Goal: Task Accomplishment & Management: Manage account settings

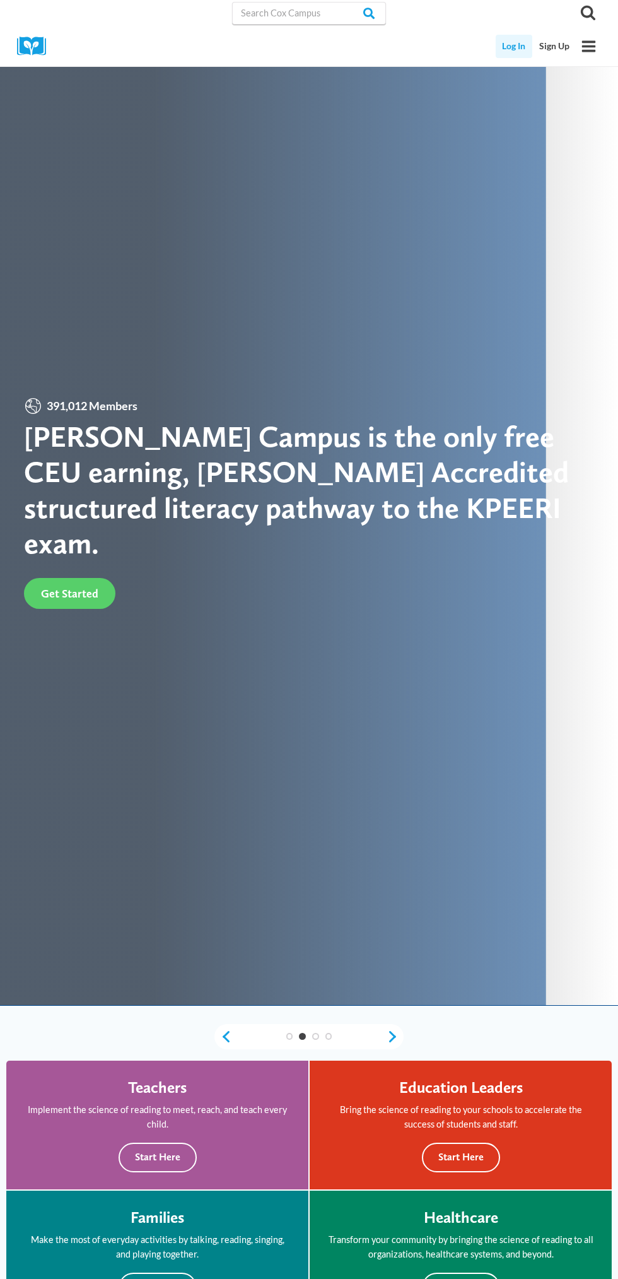
click at [512, 48] on link "Log In" at bounding box center [514, 46] width 37 height 23
click at [594, 46] on icon "Open menu" at bounding box center [589, 45] width 14 height 11
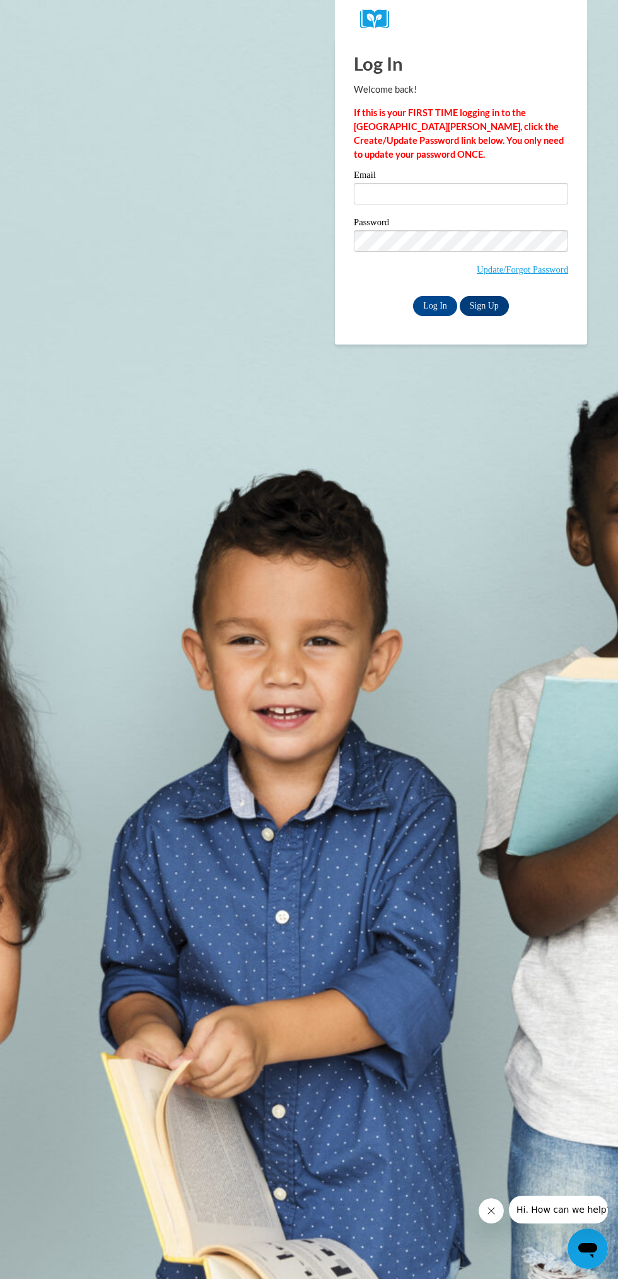
click at [482, 311] on link "Sign Up" at bounding box center [484, 306] width 49 height 20
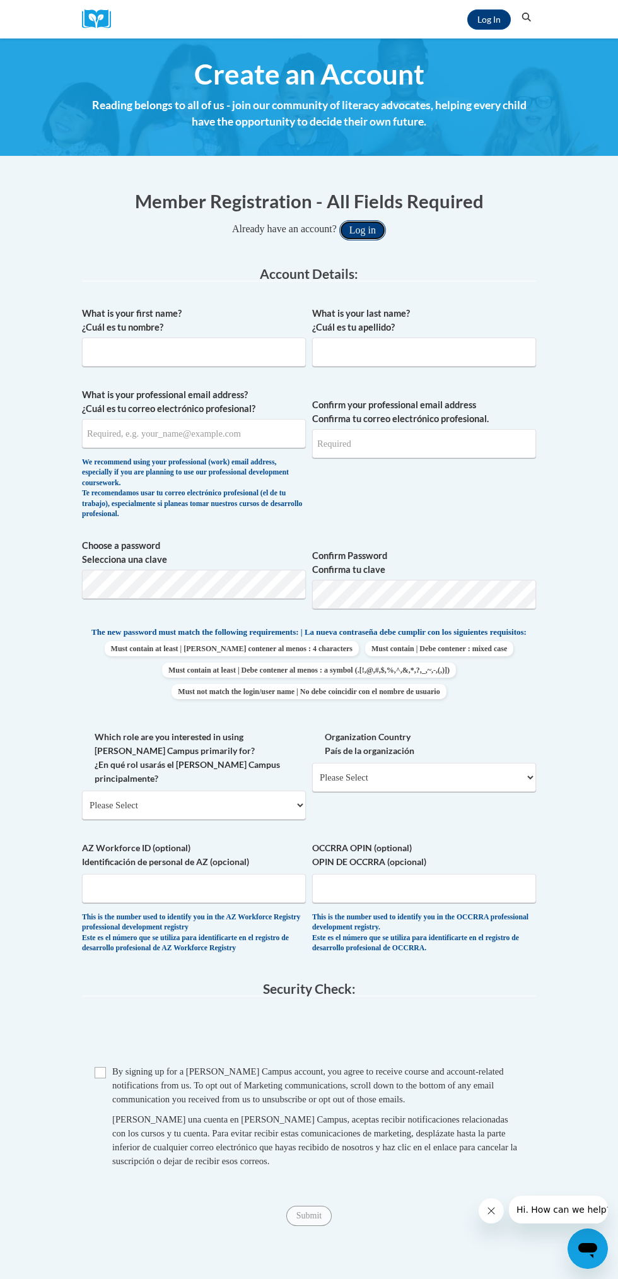
click at [352, 231] on button "Log in" at bounding box center [362, 230] width 47 height 20
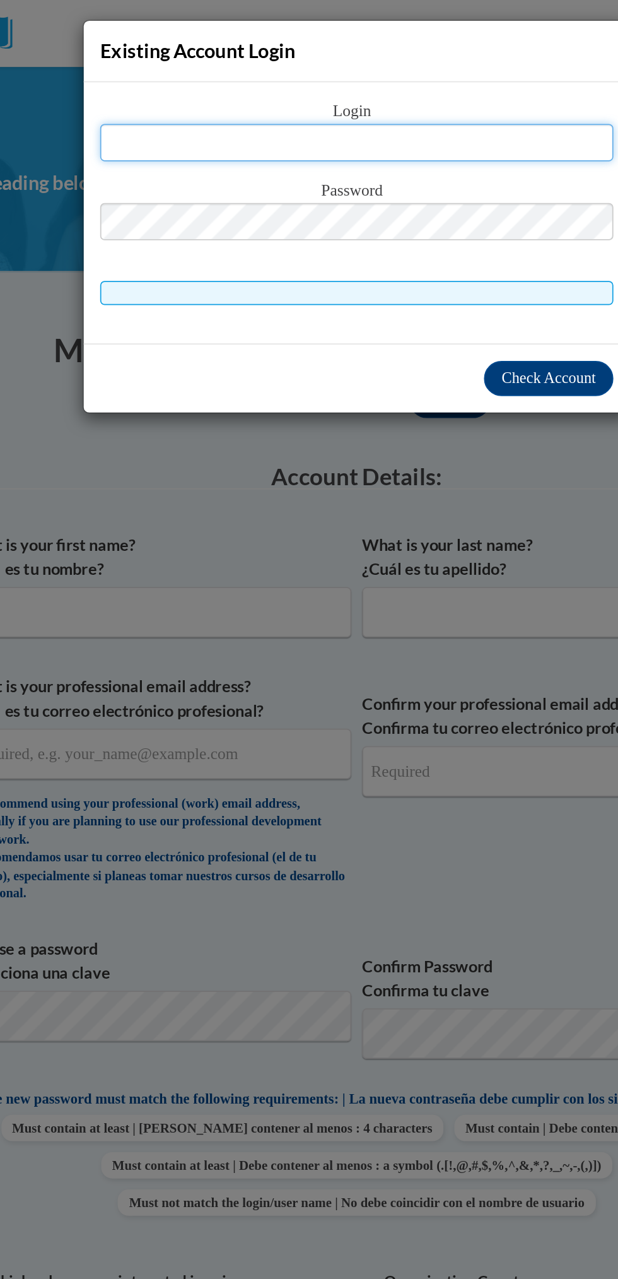
click at [267, 82] on input "text" at bounding box center [309, 81] width 295 height 21
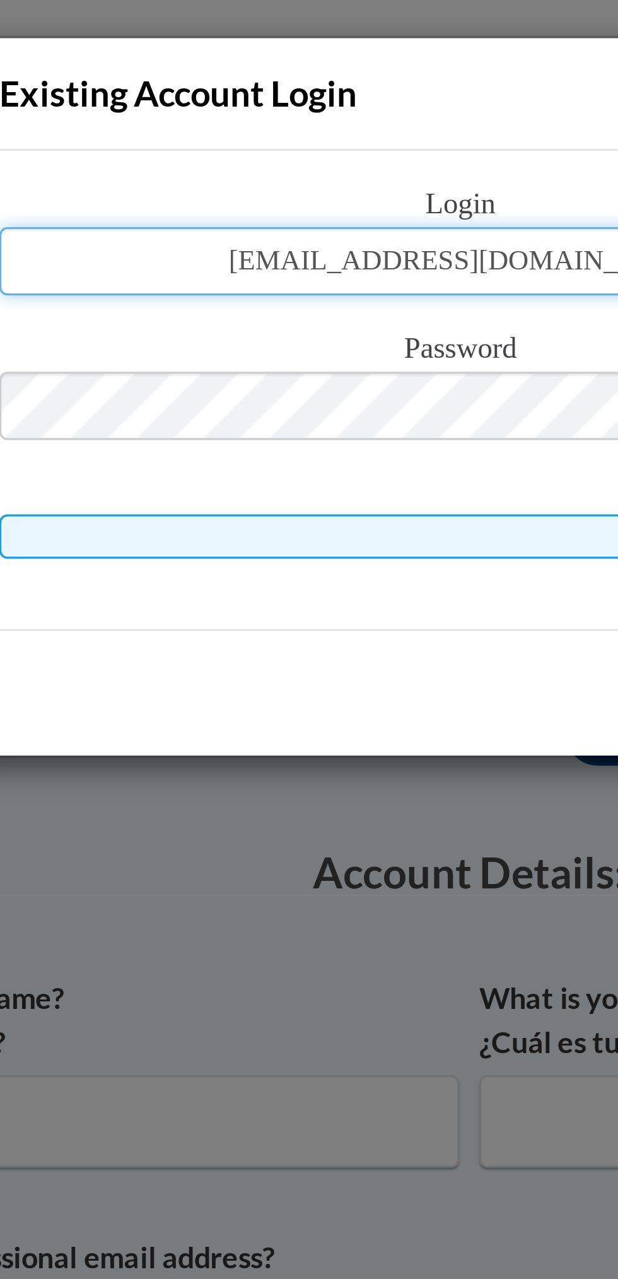
type input "s.archer95@yahoo.com"
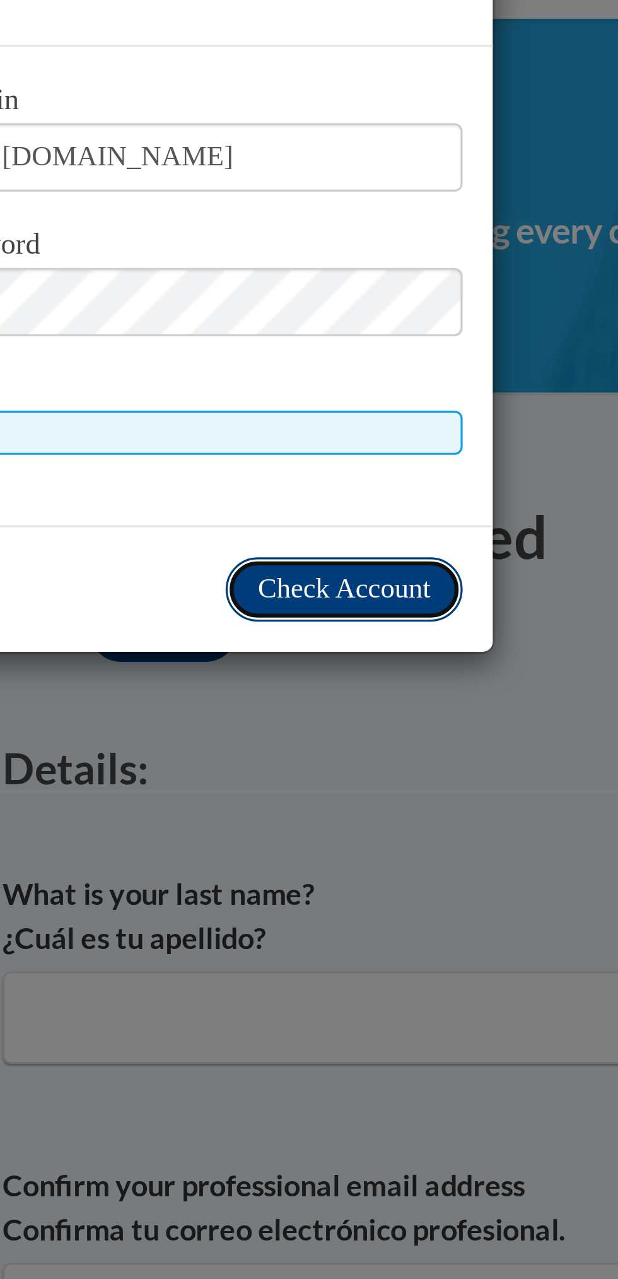
click at [432, 216] on span "Check Account" at bounding box center [419, 217] width 54 height 9
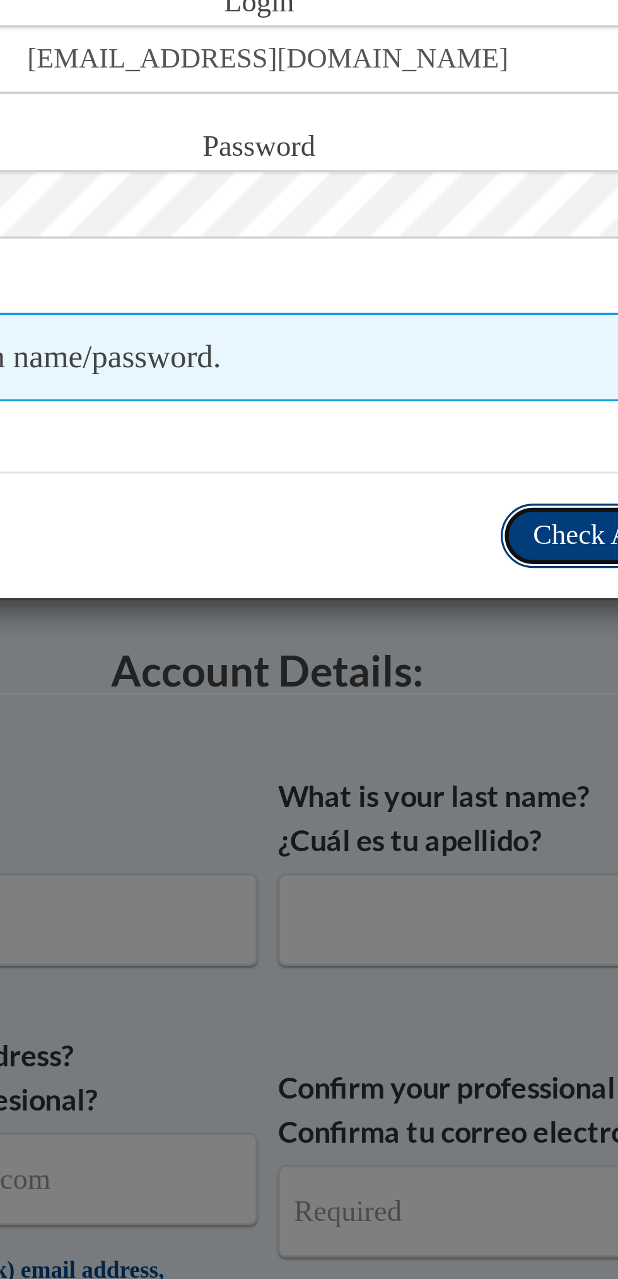
click at [401, 229] on span "Check Account" at bounding box center [419, 230] width 54 height 9
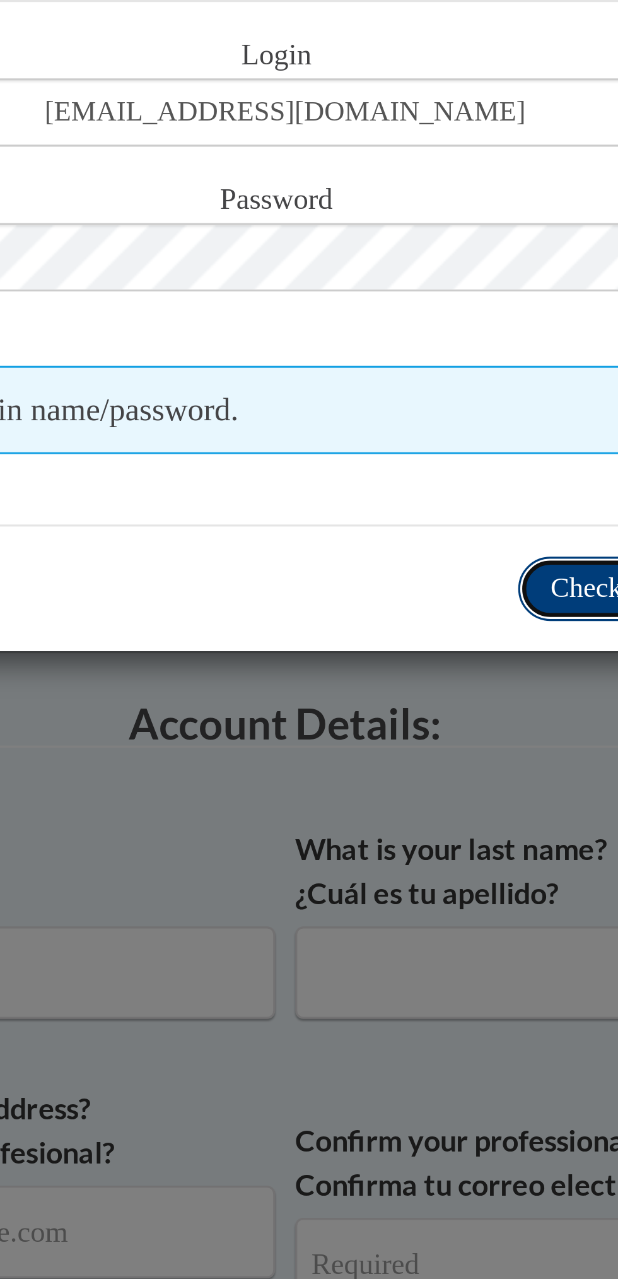
click at [399, 231] on span "Check Account" at bounding box center [419, 230] width 54 height 9
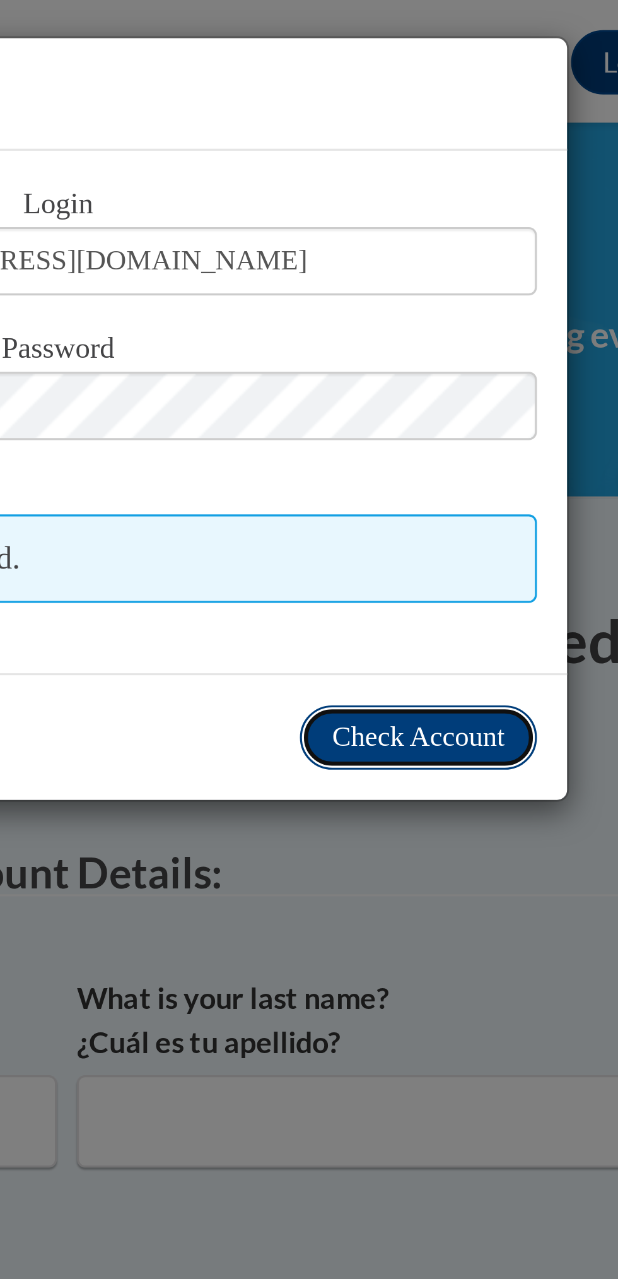
click at [426, 232] on span "Check Account" at bounding box center [419, 230] width 54 height 9
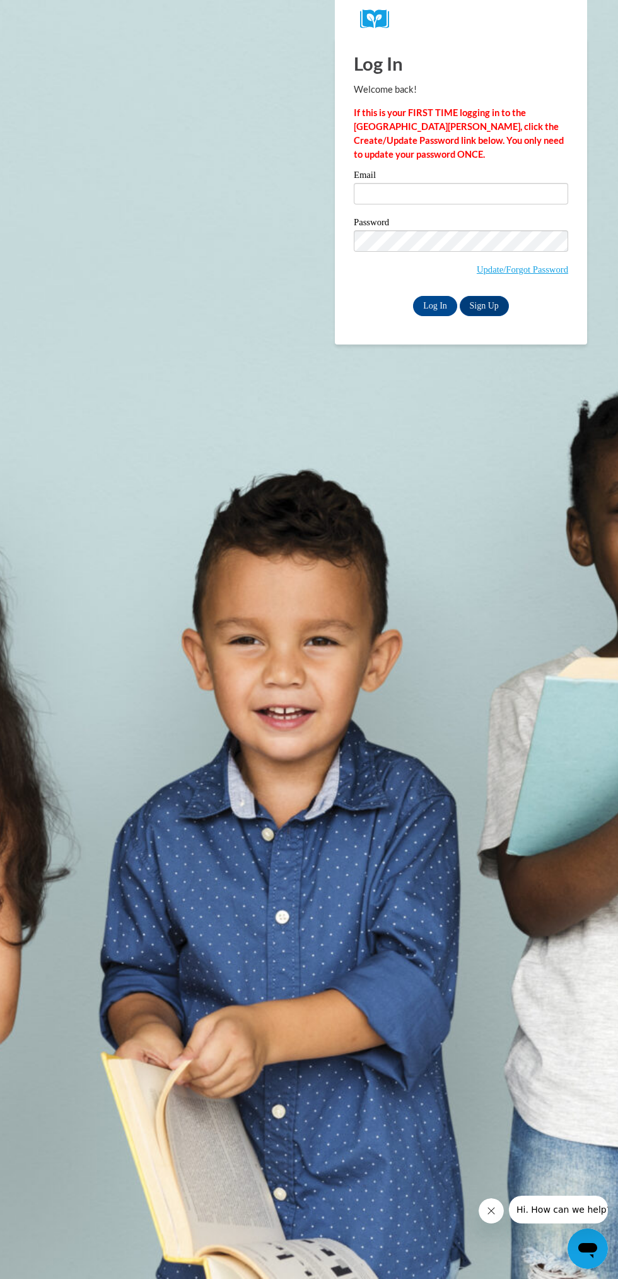
click at [549, 1209] on span "Hi. How can we help?" at bounding box center [563, 1209] width 95 height 10
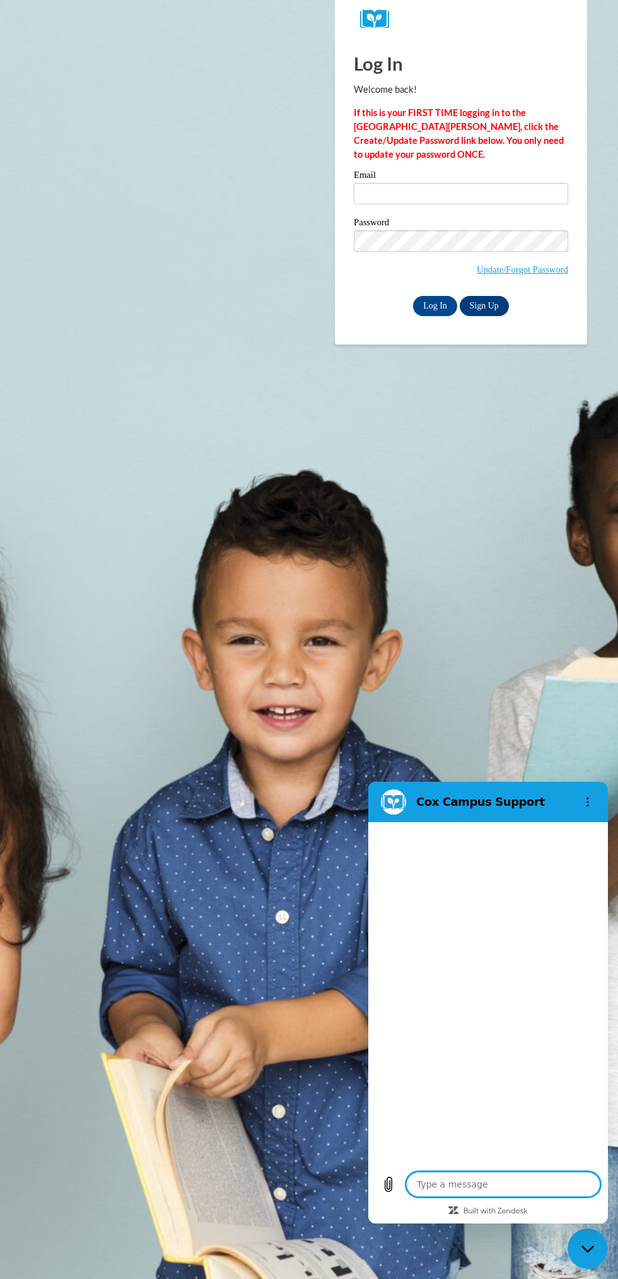
type textarea "x"
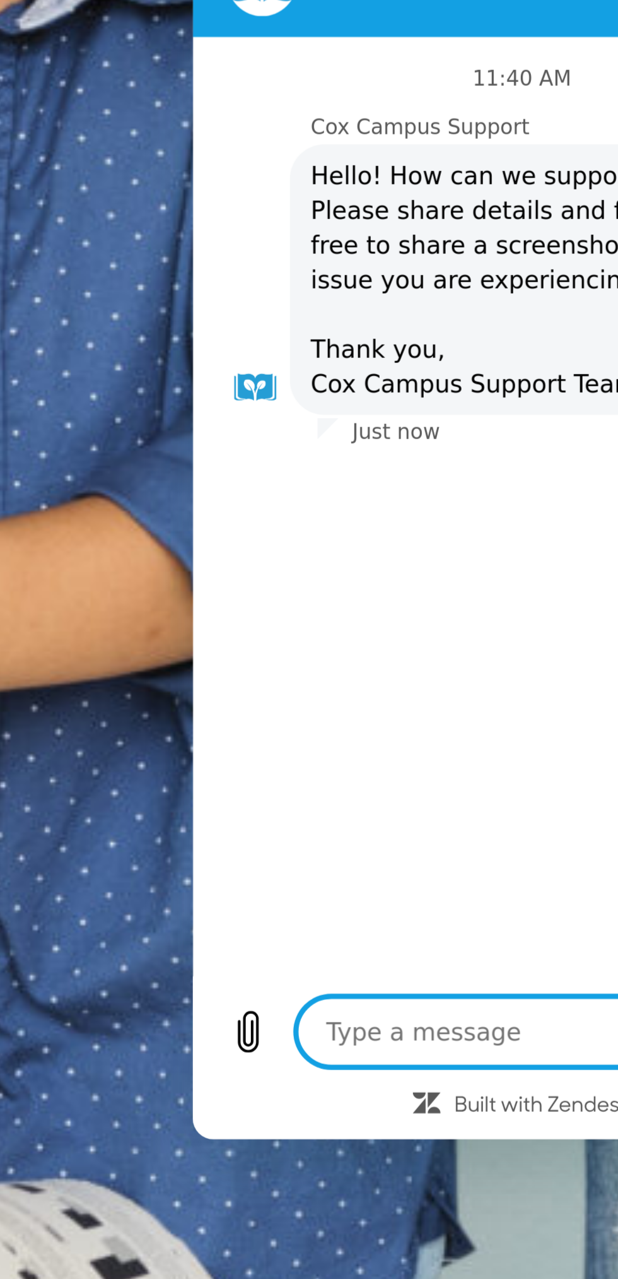
click at [290, 326] on textarea at bounding box center [327, 328] width 194 height 25
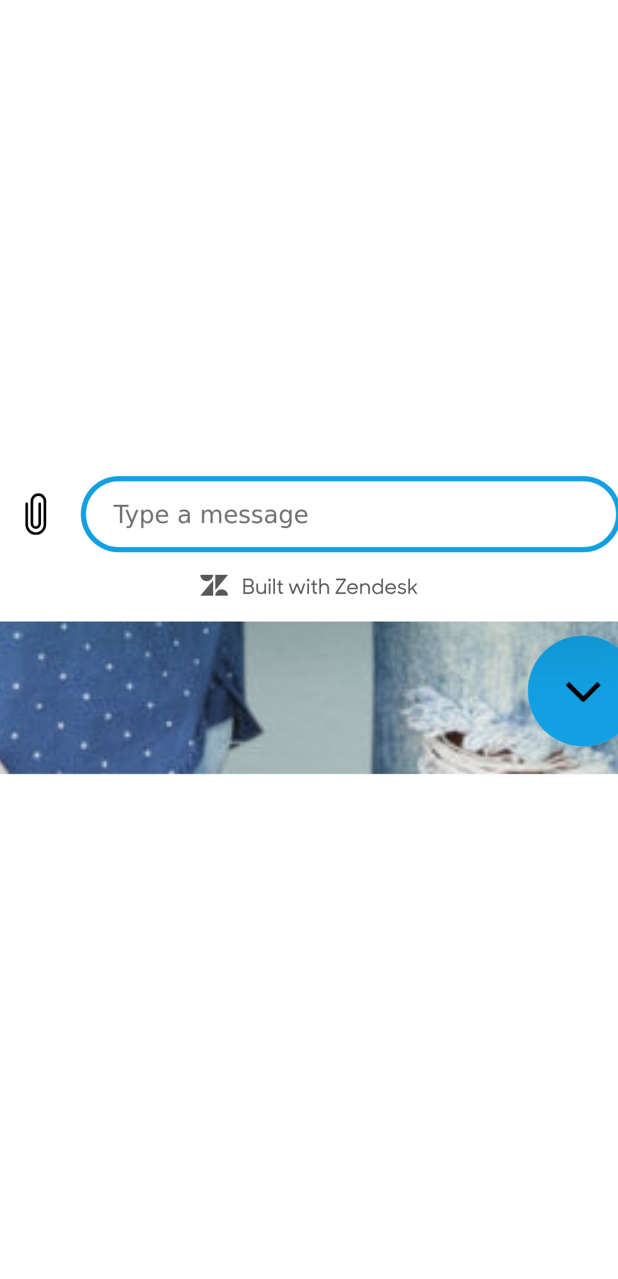
type textarea "I"
type textarea "x"
type textarea "Im"
type textarea "x"
type textarea "I"
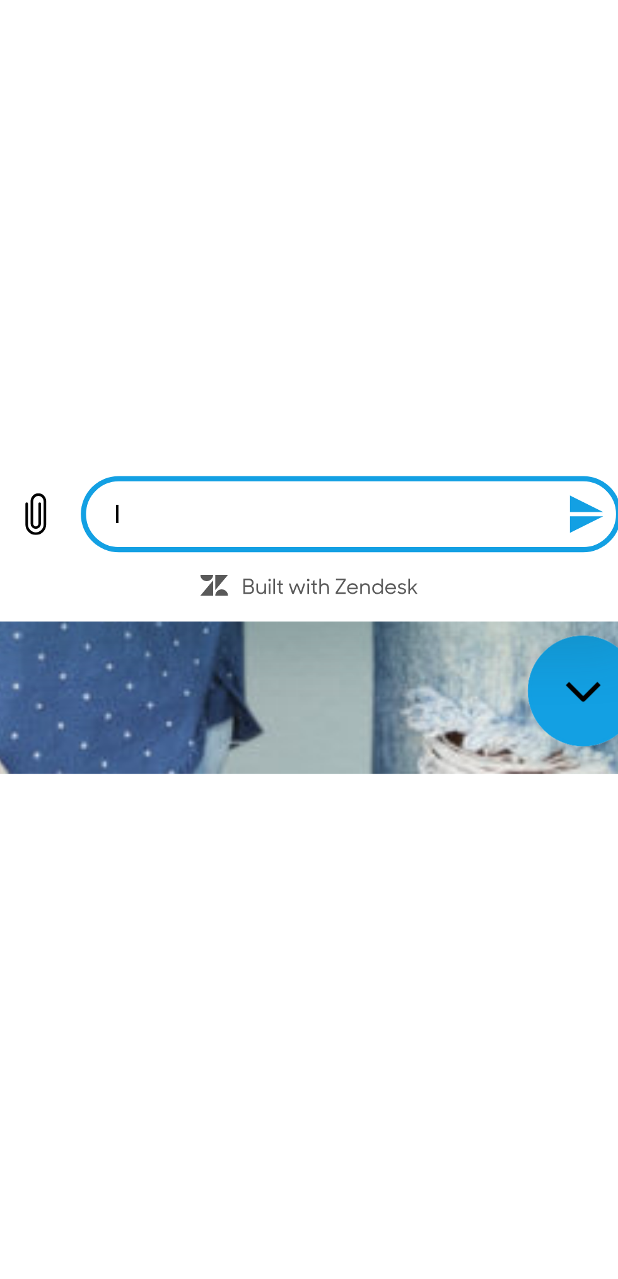
type textarea "x"
type textarea "G"
type textarea "x"
type textarea "Go"
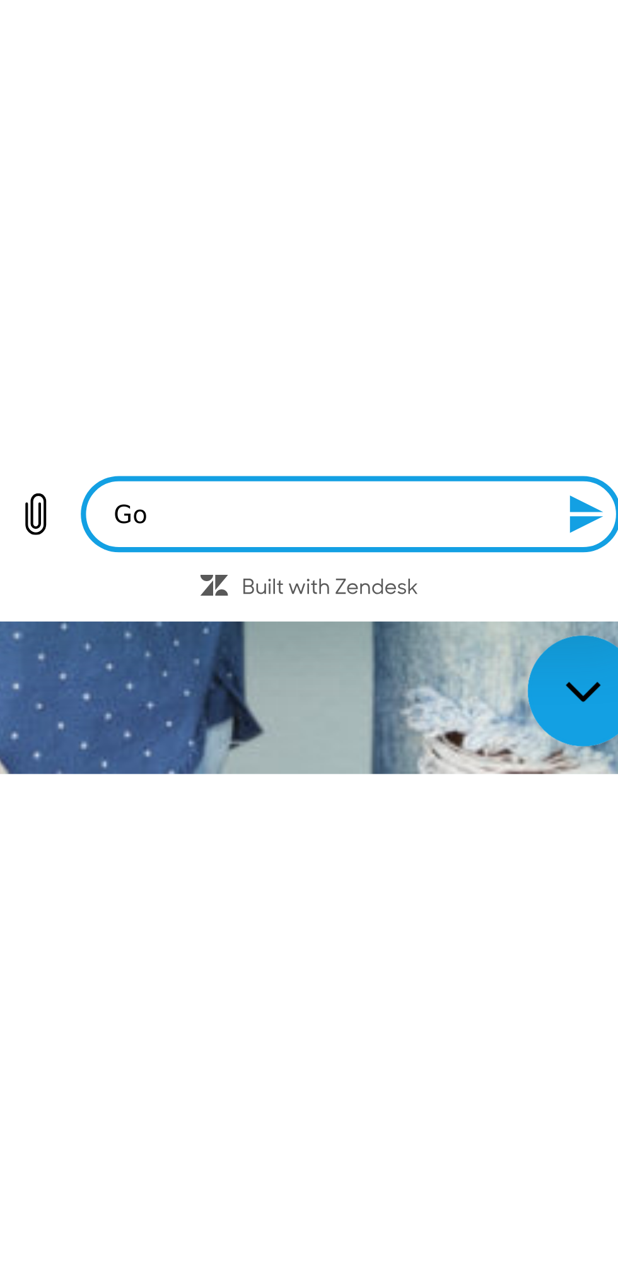
type textarea "x"
type textarea "Goo"
type textarea "x"
type textarea "Good"
type textarea "x"
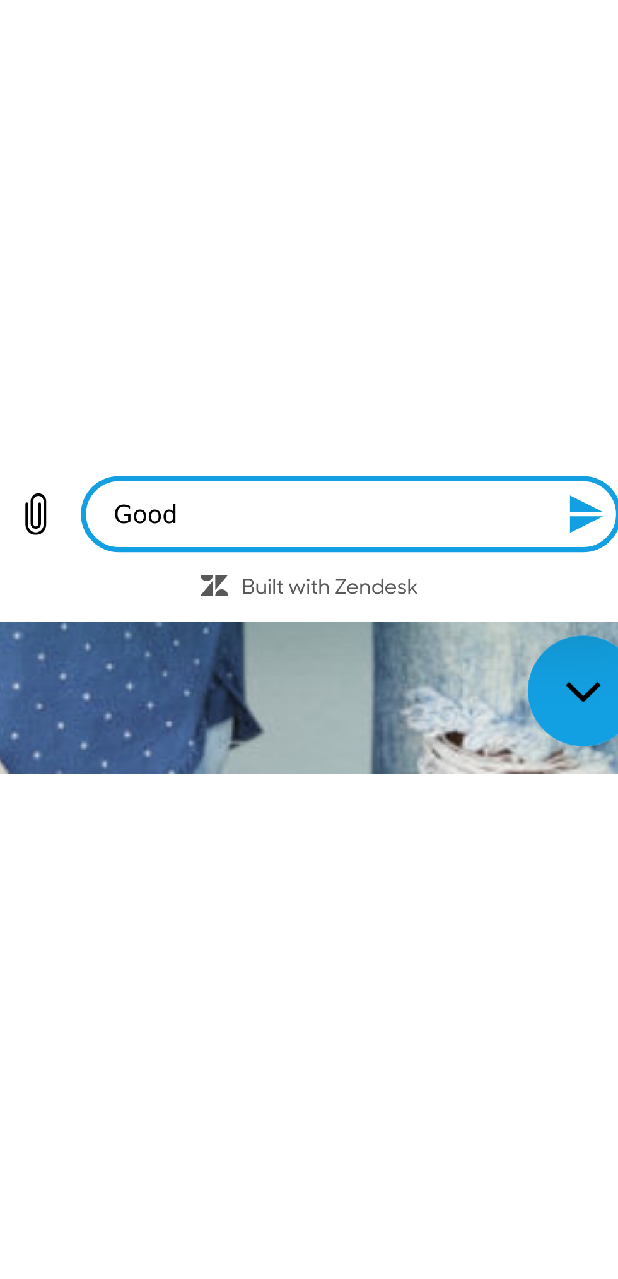
type textarea "Good"
type textarea "x"
type textarea "Good A"
type textarea "x"
type textarea "Good Af"
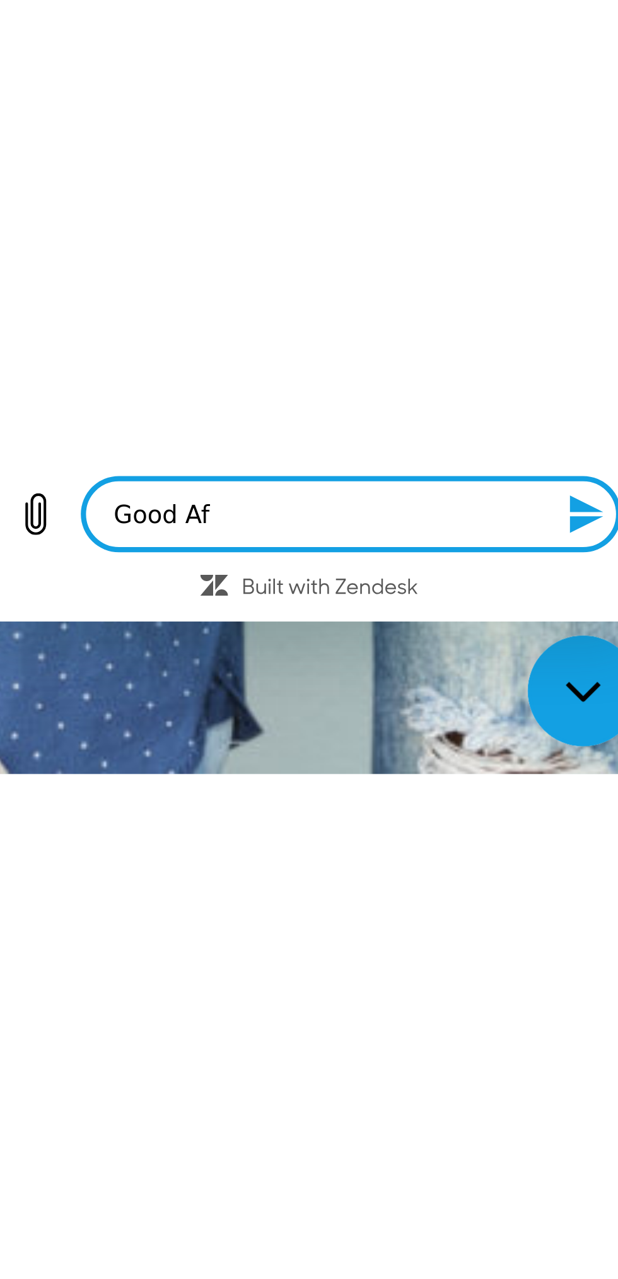
type textarea "x"
type textarea "Good Aft"
type textarea "x"
type textarea "Good Afte"
type textarea "x"
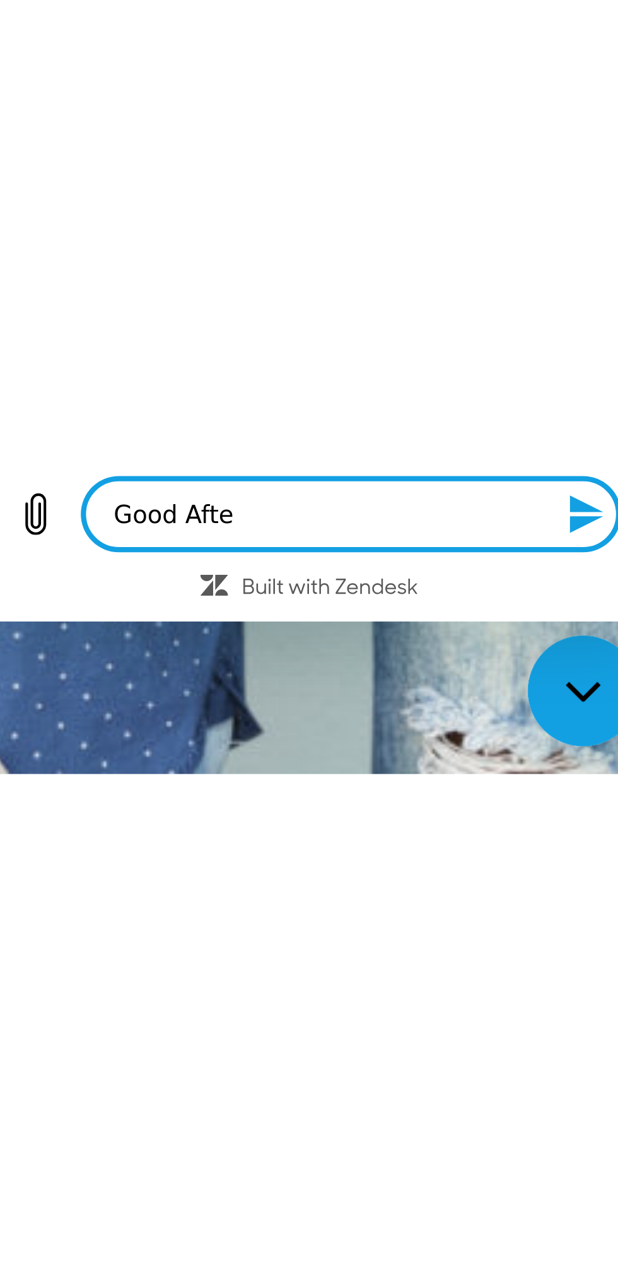
type textarea "Good After"
type textarea "x"
type textarea "Good Afternoon"
type textarea "x"
type textarea "Good Afternoon"
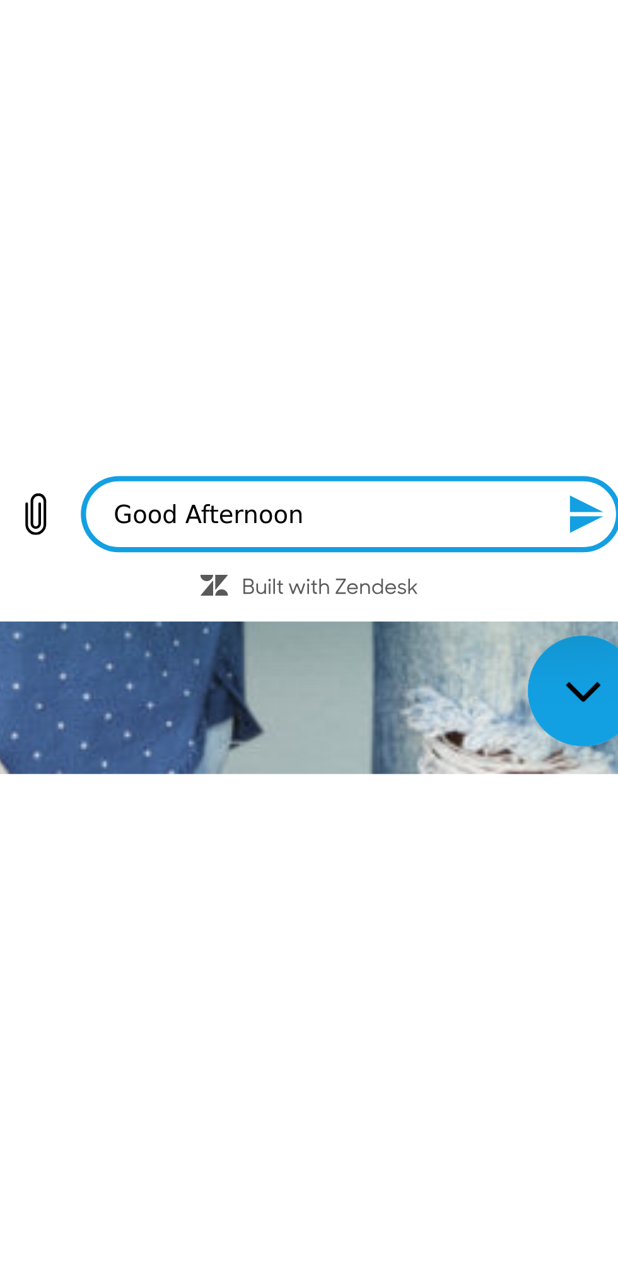
type textarea "x"
type textarea "Good Afternoo"
type textarea "x"
type textarea "Good Afterno"
type textarea "x"
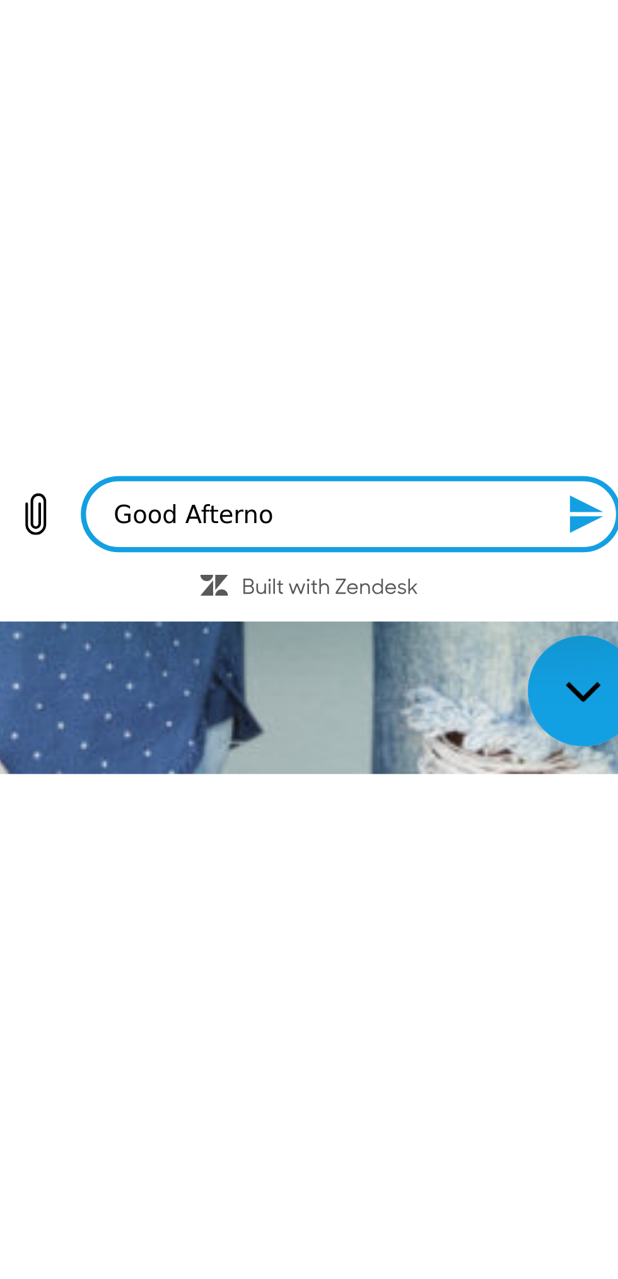
type textarea "Good Aftern"
type textarea "x"
type textarea "Good After"
type textarea "x"
type textarea "Good Afte"
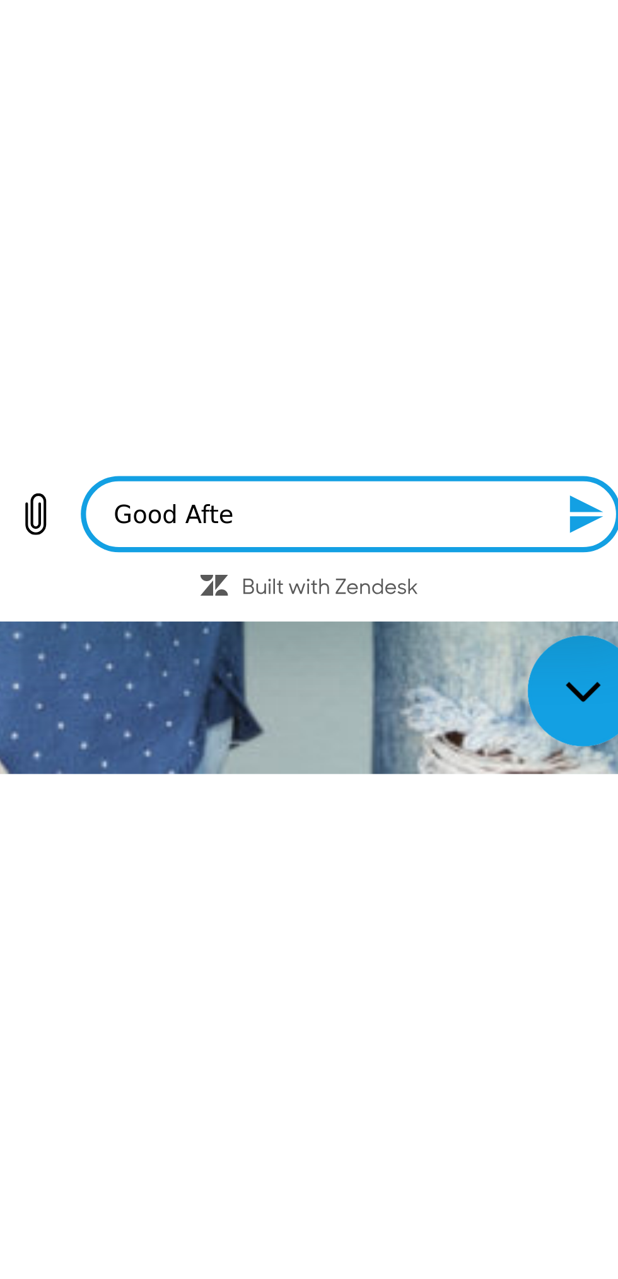
type textarea "x"
type textarea "Good Aft"
type textarea "x"
type textarea "Good Af"
type textarea "x"
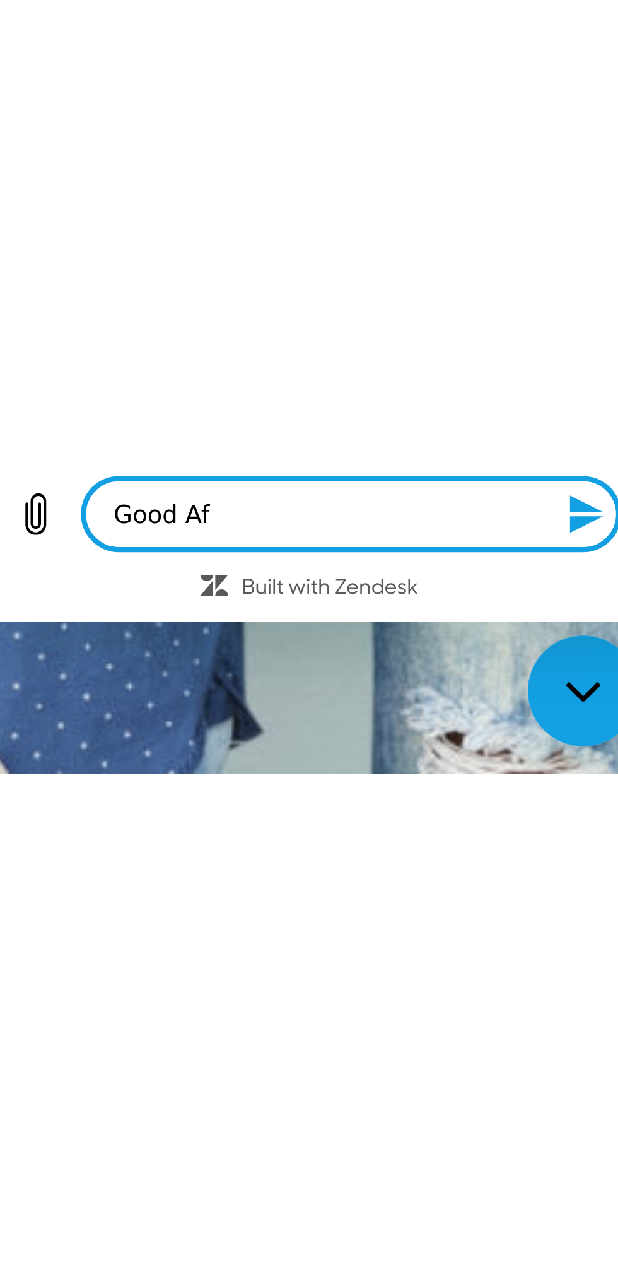
type textarea "Good A"
type textarea "x"
type textarea "Good"
type textarea "x"
type textarea "Good morning"
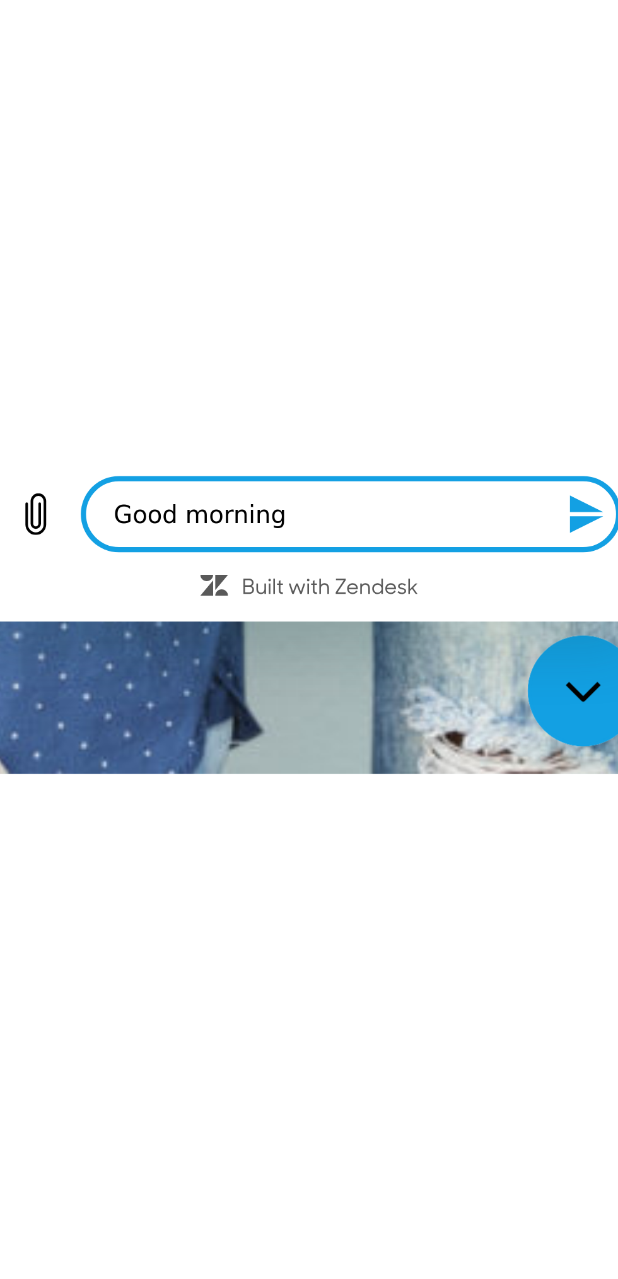
type textarea "x"
type textarea "Good morning,"
type textarea "x"
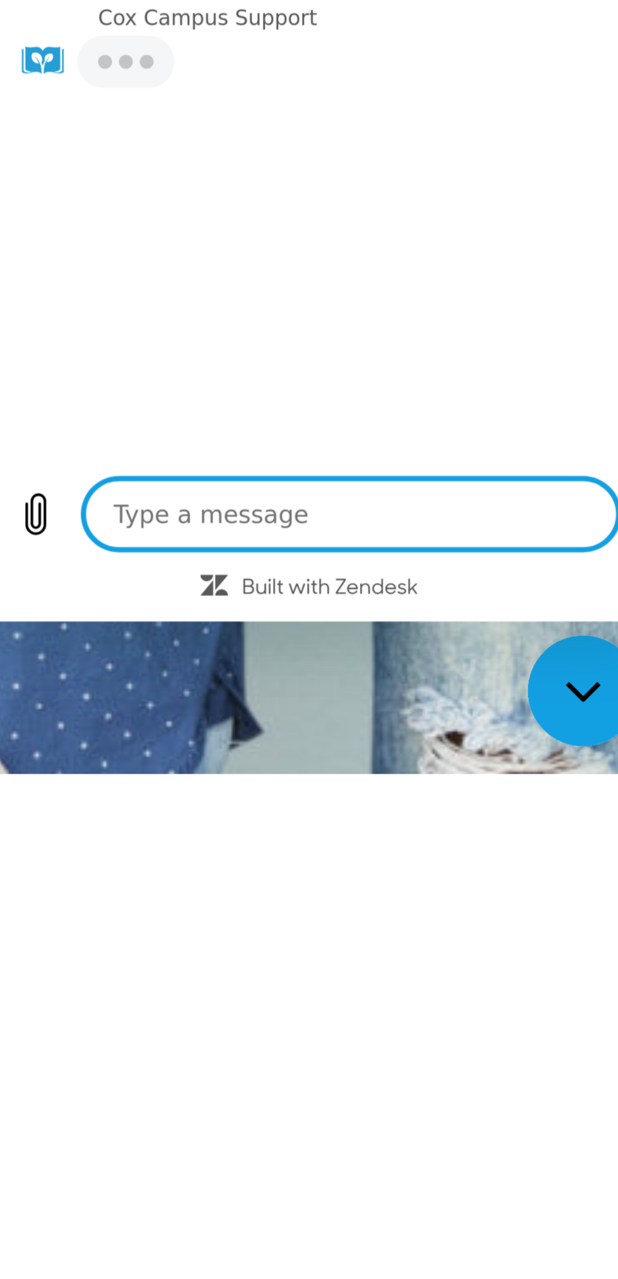
type textarea "M"
type textarea "x"
type textarea "My"
type textarea "x"
type textarea "My"
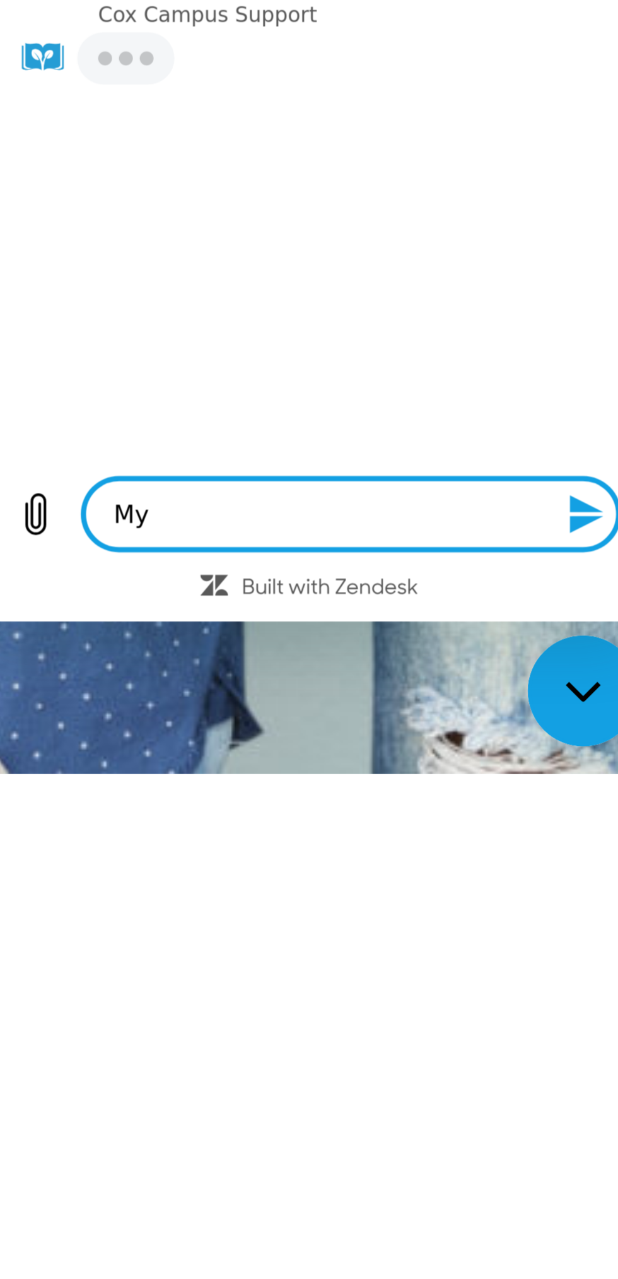
type textarea "x"
type textarea "My b"
type textarea "x"
type textarea "My ba"
type textarea "x"
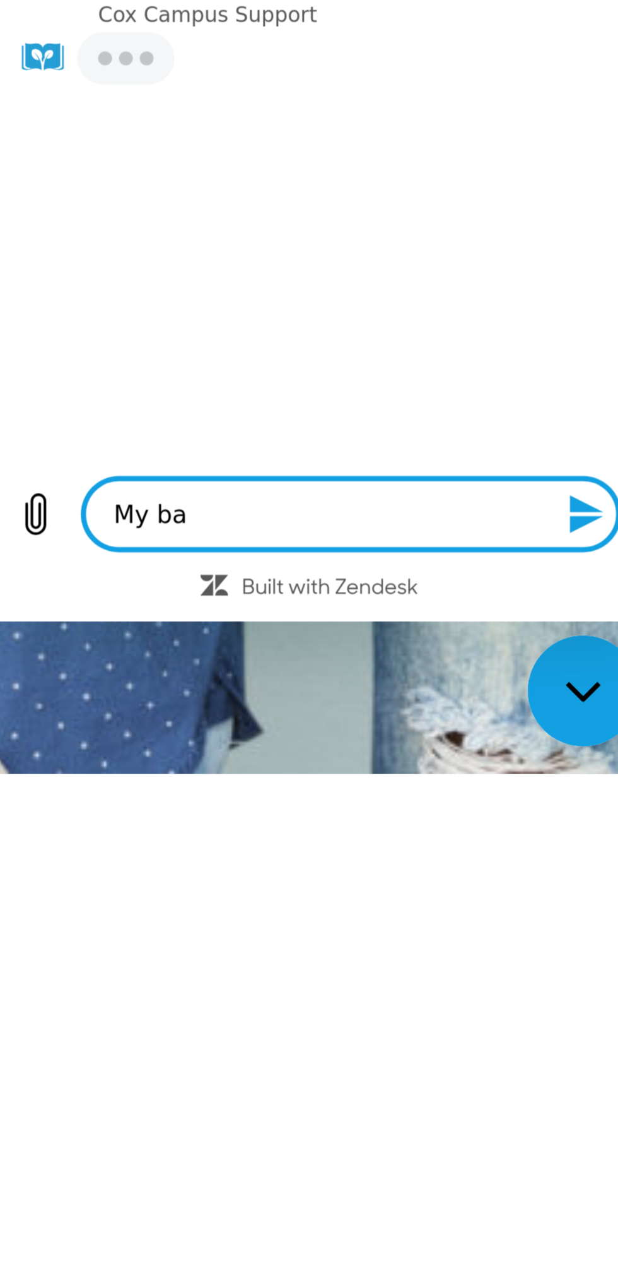
type textarea "My bam"
type textarea "x"
type textarea "My bame"
type textarea "x"
type textarea "My name"
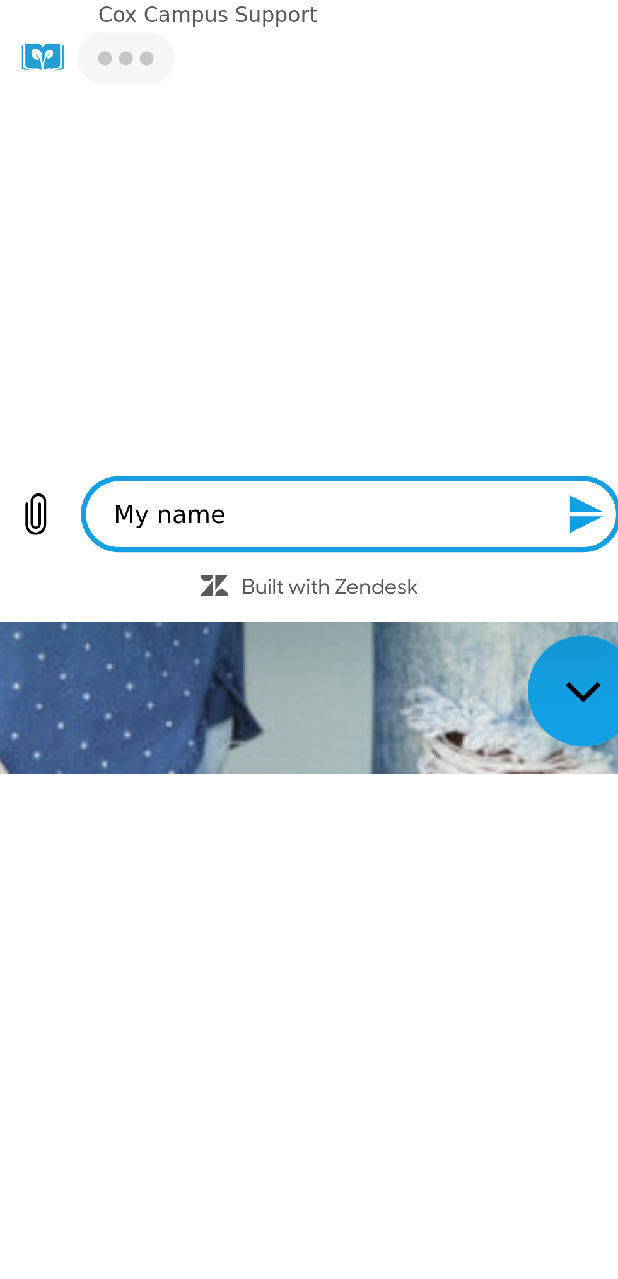
type textarea "x"
type textarea "My name i"
type textarea "x"
type textarea "My name is"
type textarea "x"
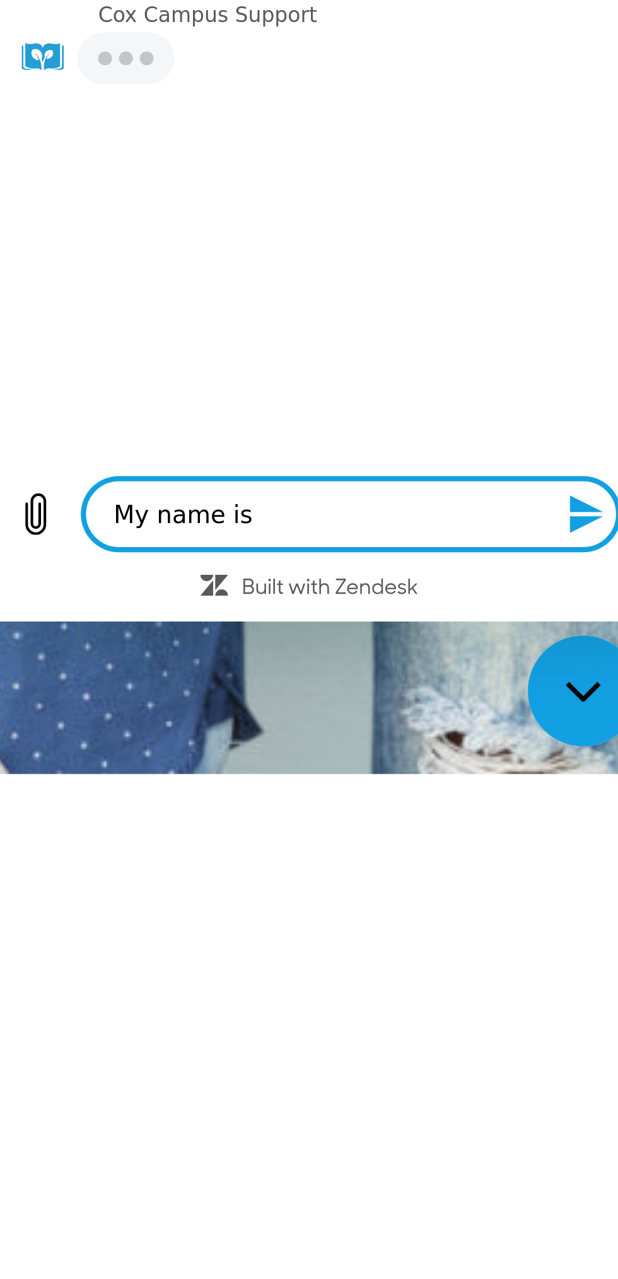
type textarea "My name is"
type textarea "x"
type textarea "My name is S"
type textarea "x"
type textarea "My name is St"
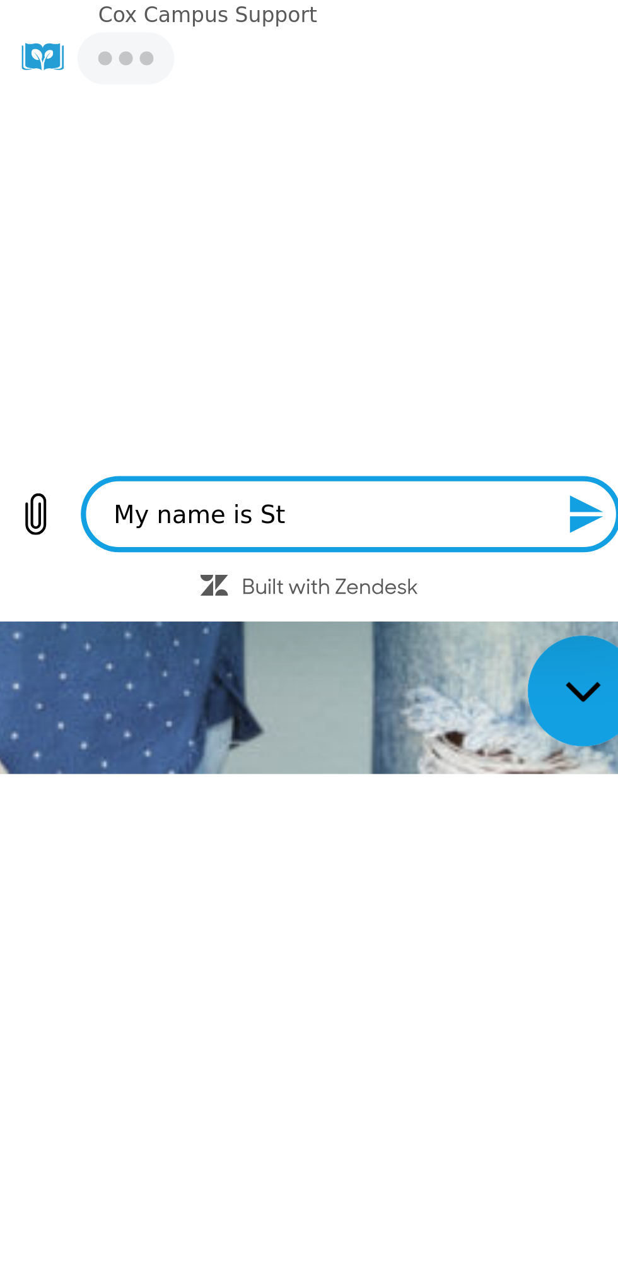
type textarea "x"
type textarea "My name is Ste"
type textarea "x"
type textarea "My name is Step"
type textarea "x"
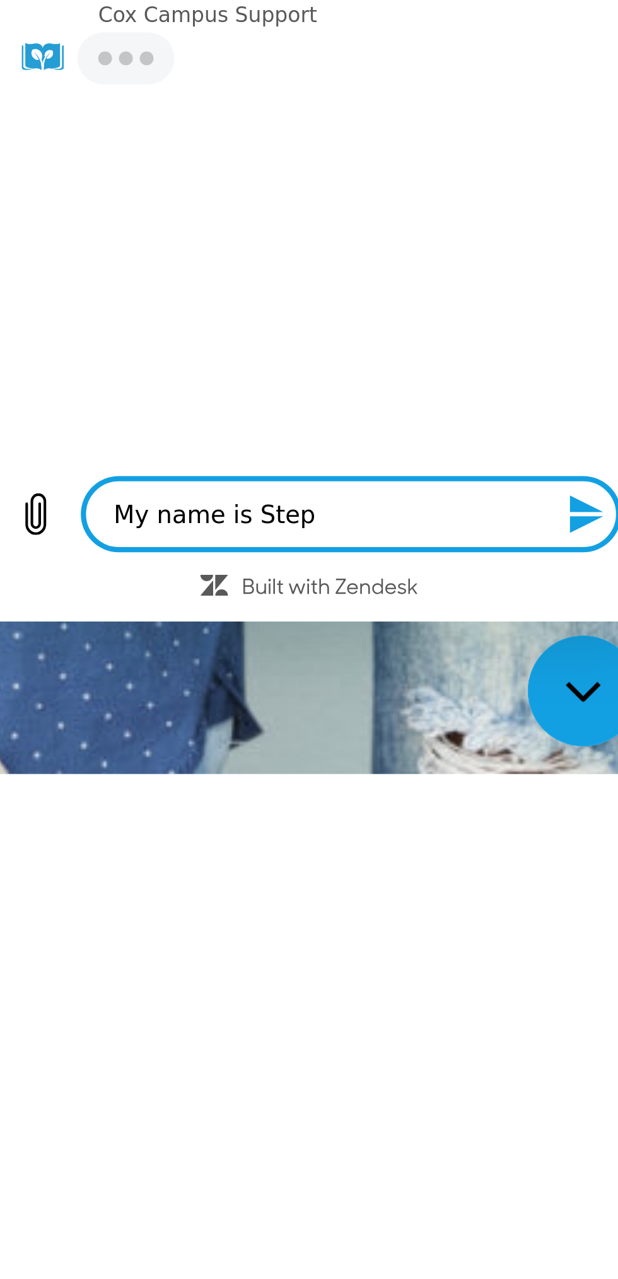
type textarea "My name is Steph"
type textarea "x"
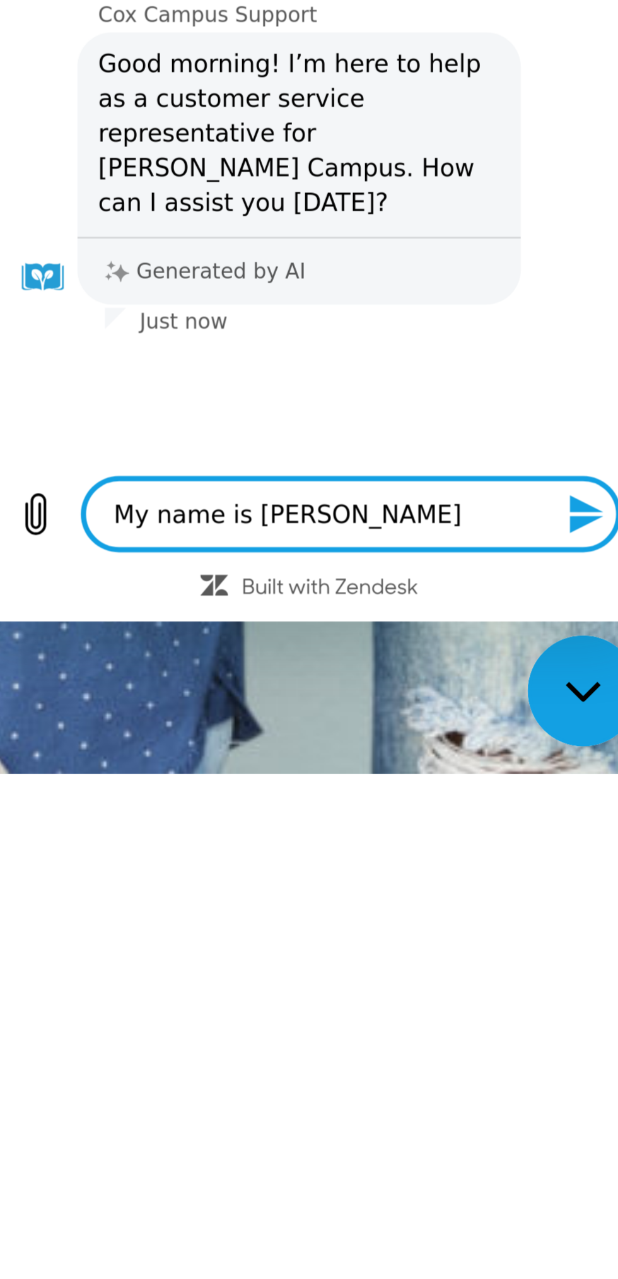
type textarea "My name is Stepha"
type textarea "x"
type textarea "My name is Stephan"
type textarea "x"
type textarea "My name is Stephani"
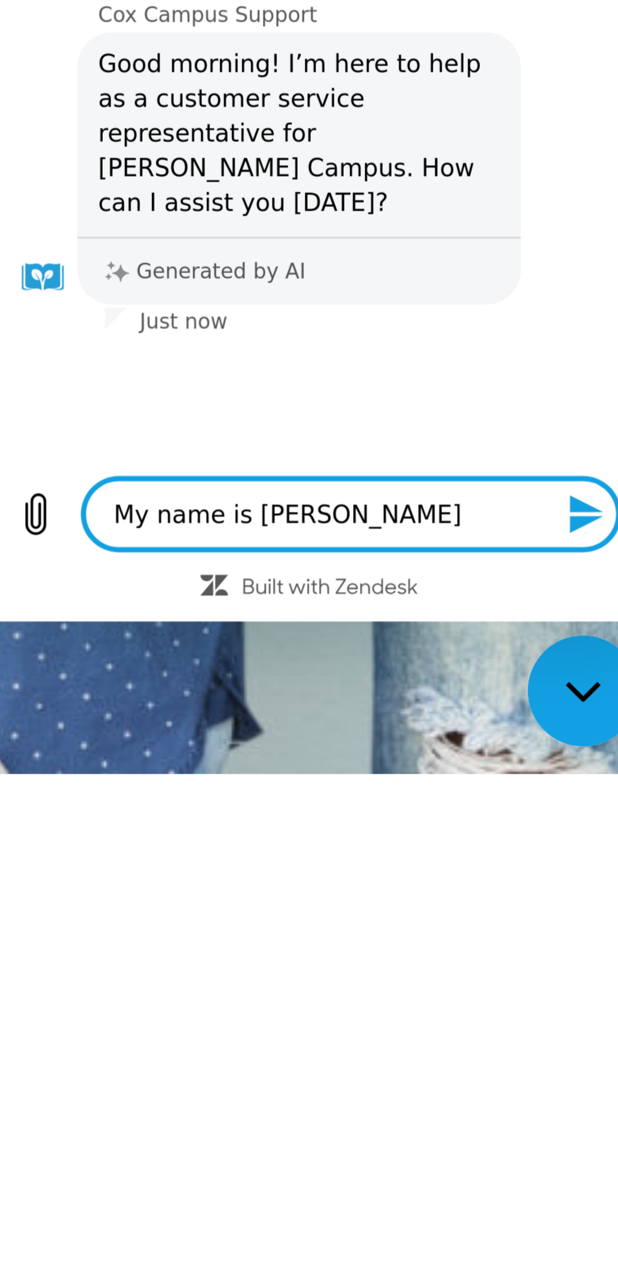
type textarea "x"
type textarea "My name is Stephanie"
type textarea "x"
type textarea "My name is Stephanie"
type textarea "x"
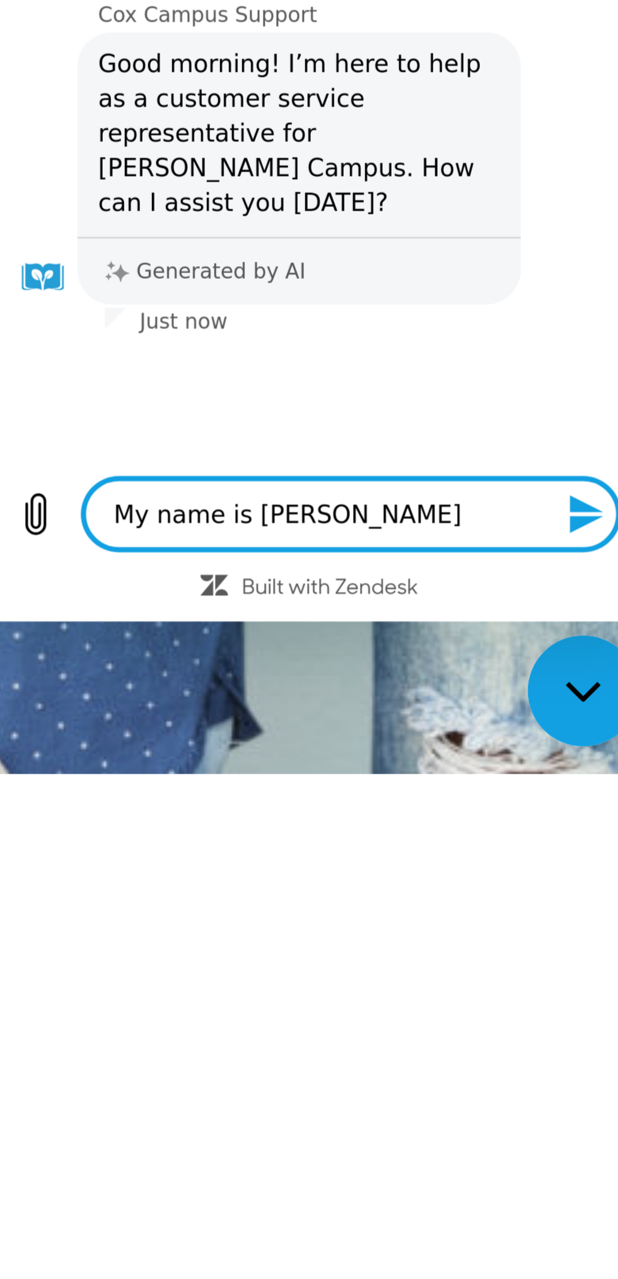
type textarea "My name is Stephanie A"
type textarea "x"
type textarea "My name is Stephanie Ar"
type textarea "x"
type textarea "My name is Stephanie Arc"
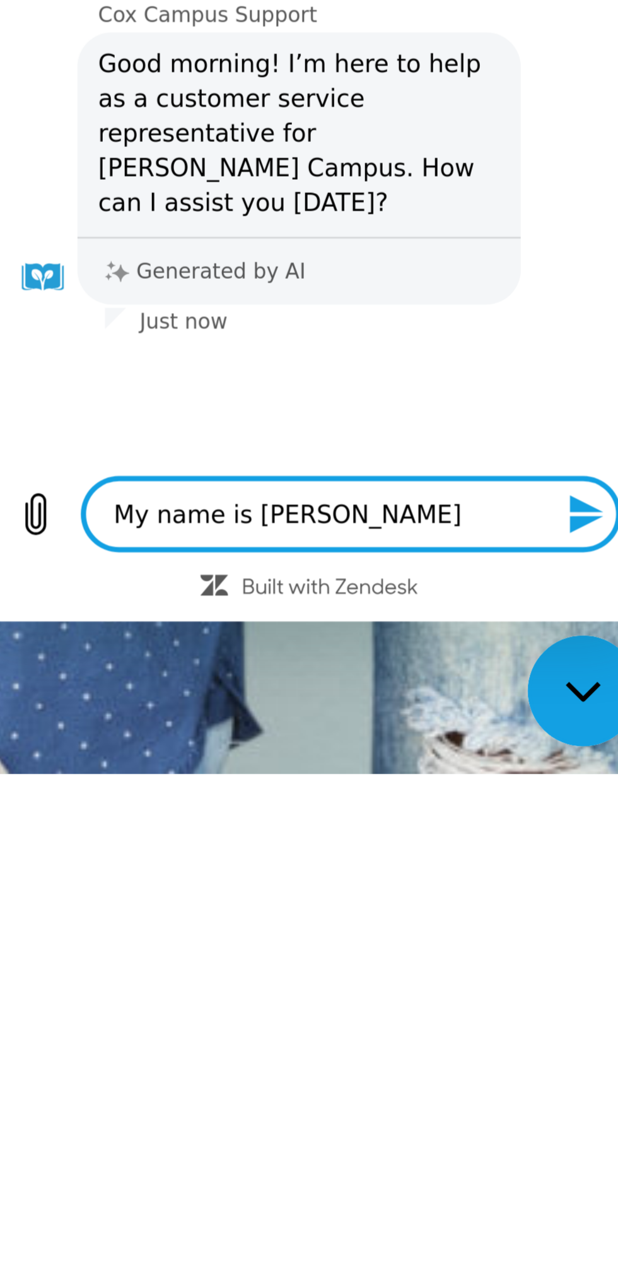
type textarea "x"
type textarea "My name is Stephanie Arch"
type textarea "x"
type textarea "My name is Stephanie Arche"
type textarea "x"
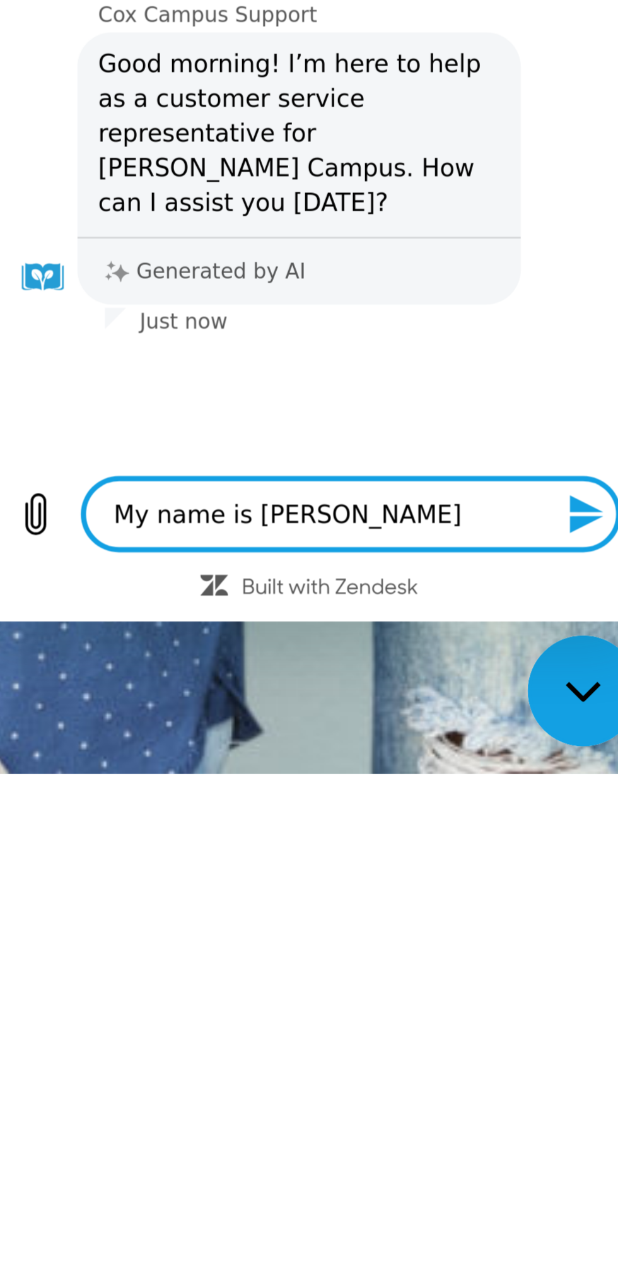
type textarea "My name is Stephanie Archer"
type textarea "x"
type textarea "My name is Stephanie Archer"
type textarea "x"
type textarea "My name is Stephanie Archer a"
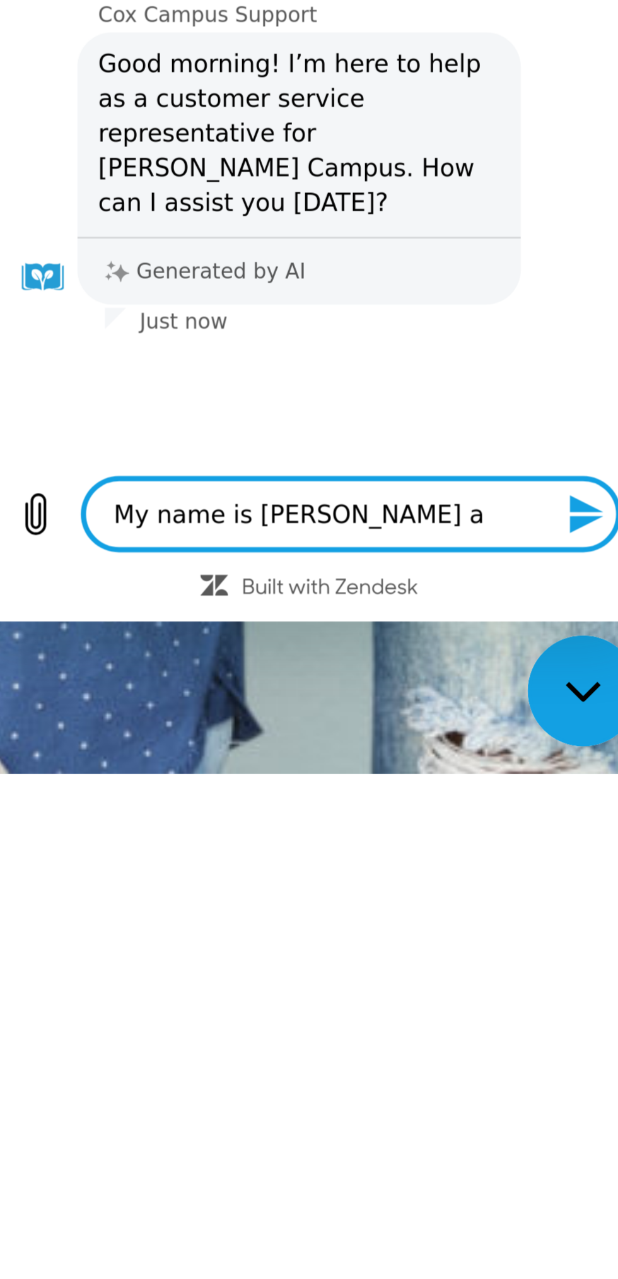
type textarea "x"
type textarea "My name is Stephanie Archer"
type textarea "x"
type textarea "My name is Stephanie Archer"
type textarea "x"
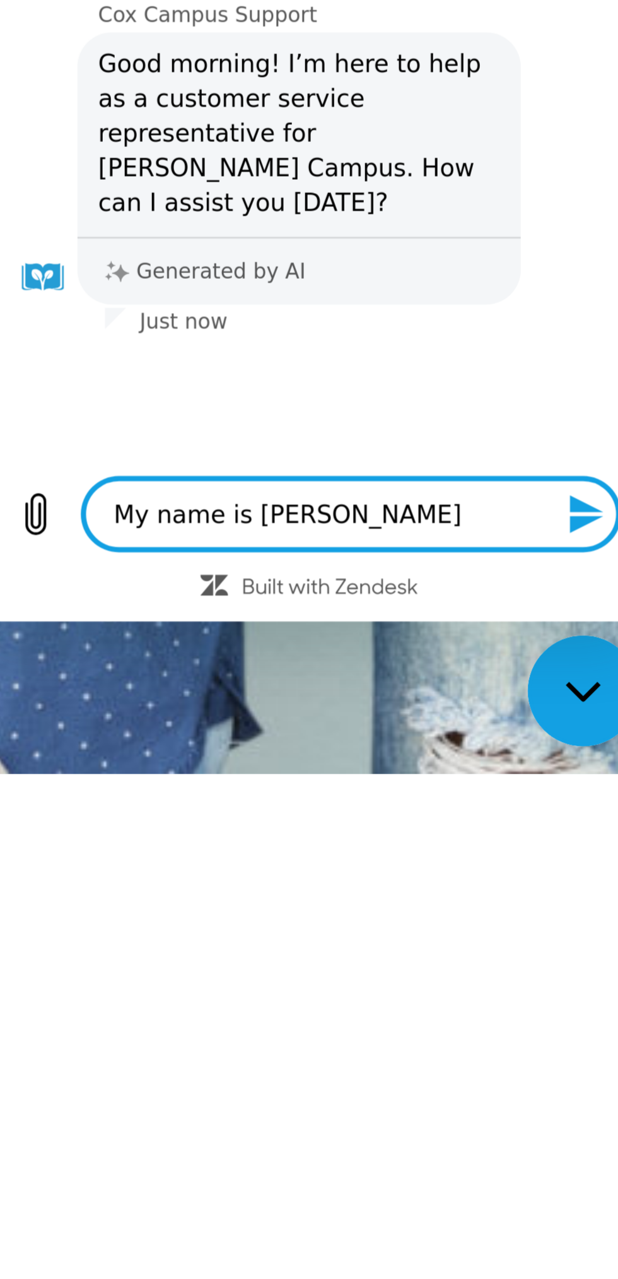
type textarea "My name is Stephanie Archer!"
type textarea "x"
type textarea "My name is Stephanie Archer"
type textarea "x"
type textarea "My name is Stephanie Archer,"
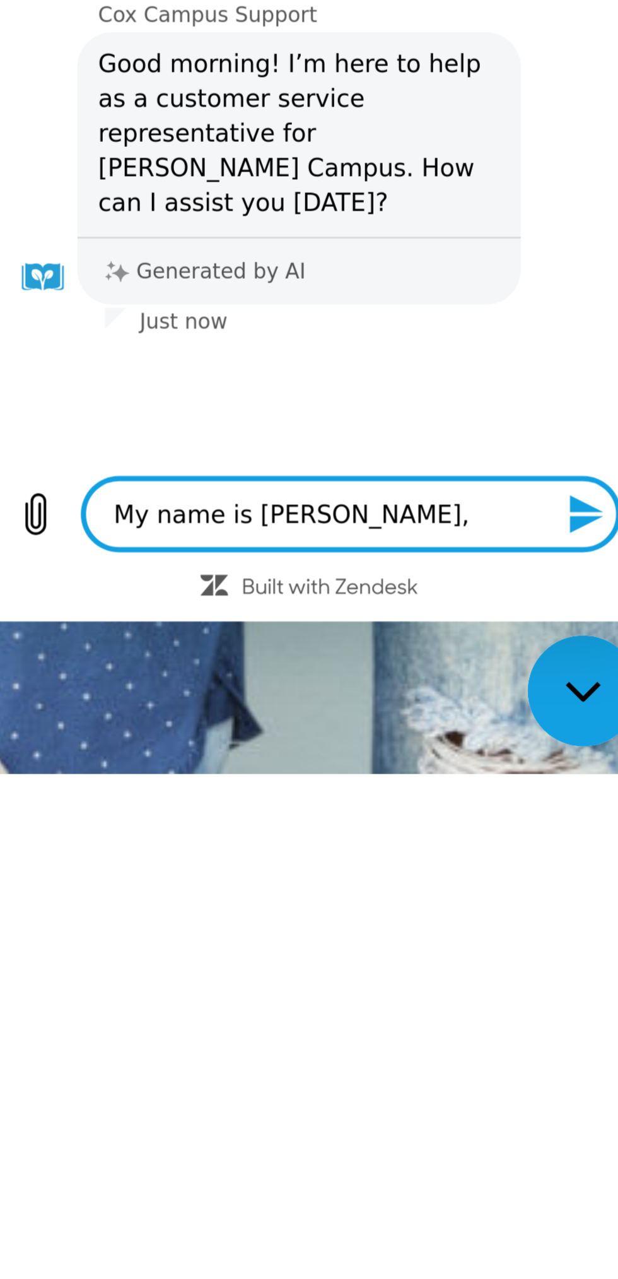
type textarea "x"
type textarea "My name is Stephanie Archer,"
type textarea "x"
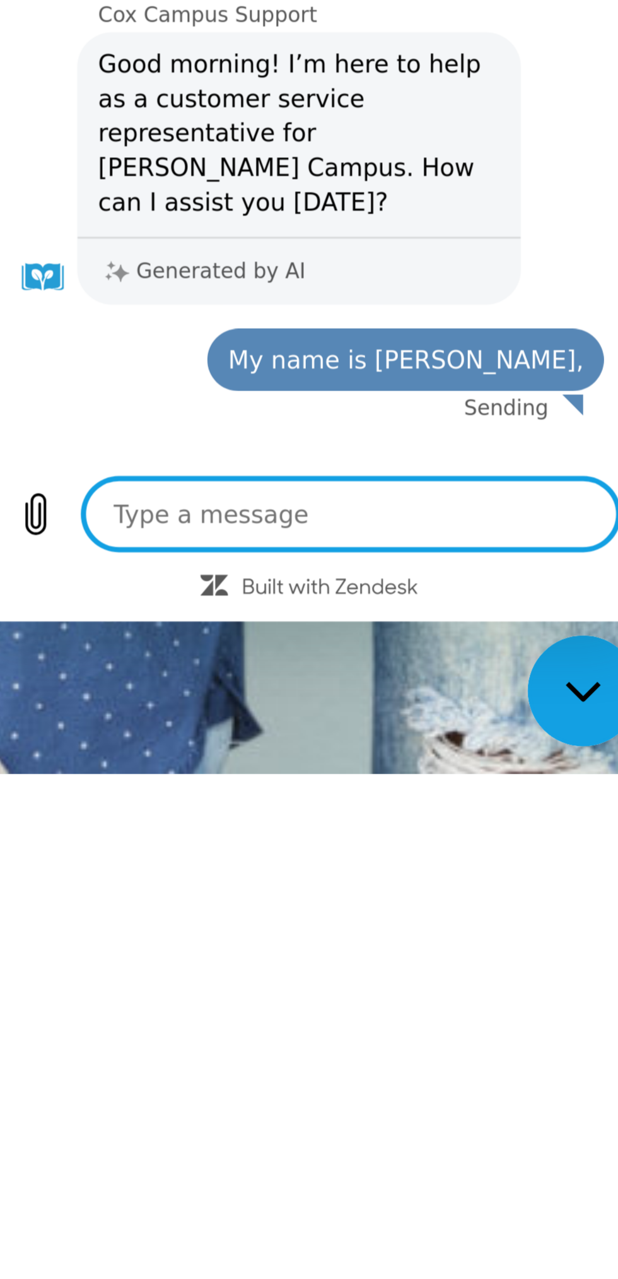
type textarea "x"
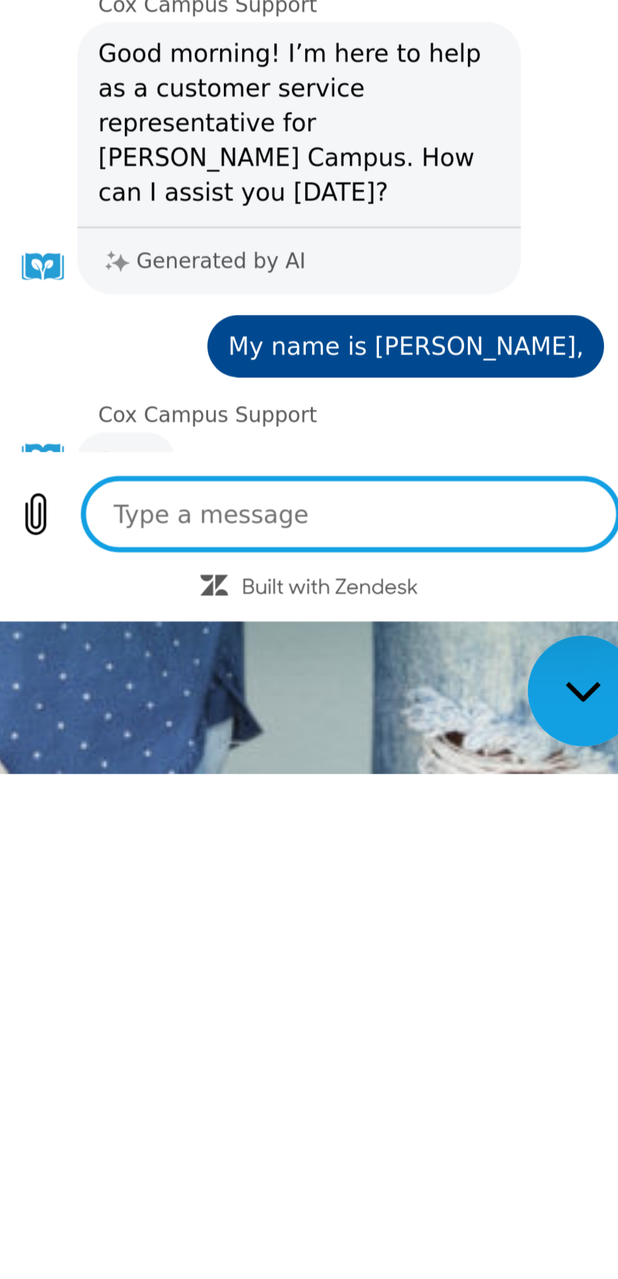
type textarea "I"
type textarea "x"
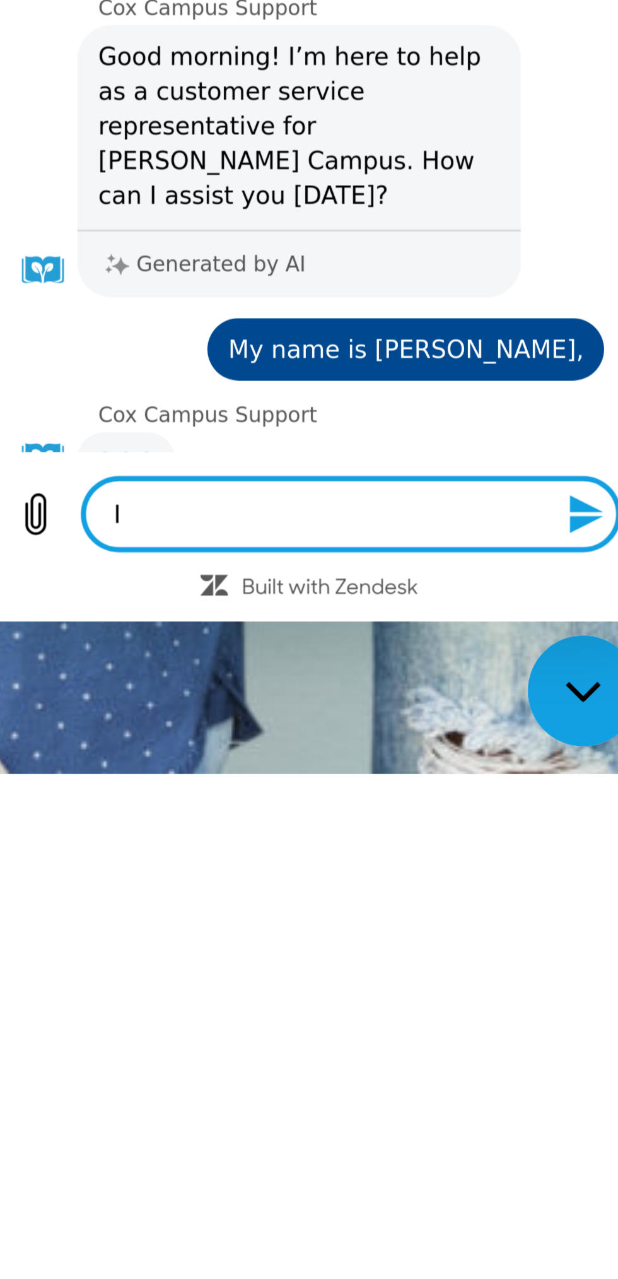
type textarea "Im"
type textarea "x"
type textarea "Im"
type textarea "x"
type textarea "Im t"
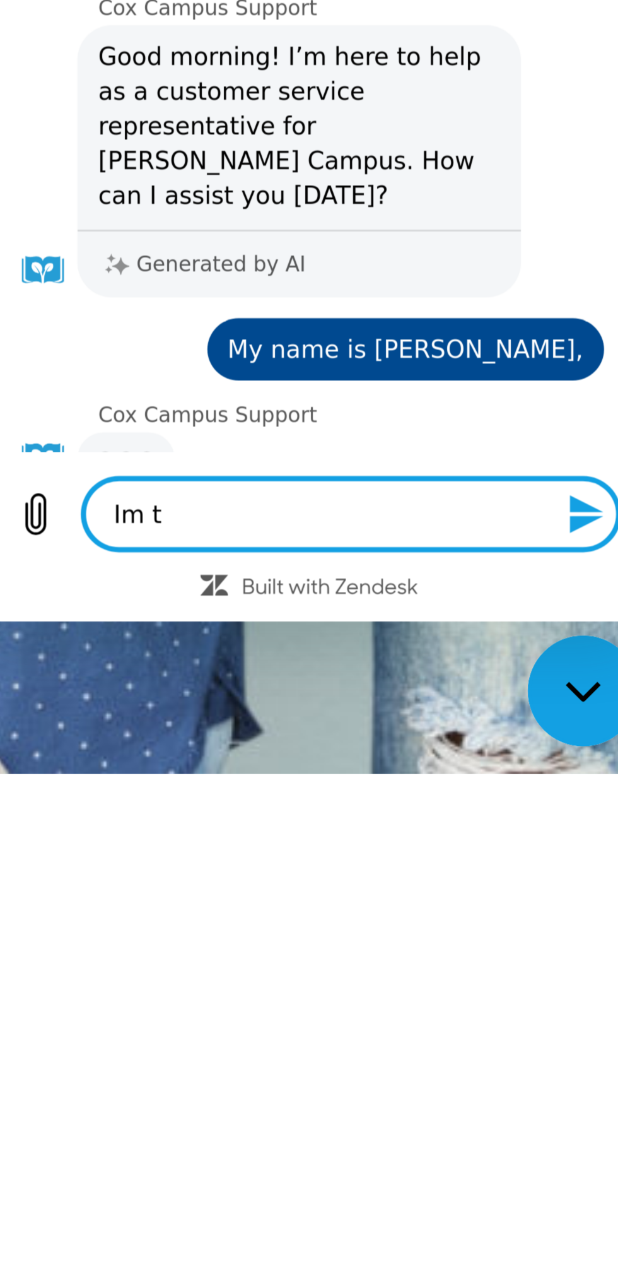
type textarea "x"
type textarea "Im tr"
type textarea "x"
type textarea "Im try"
type textarea "x"
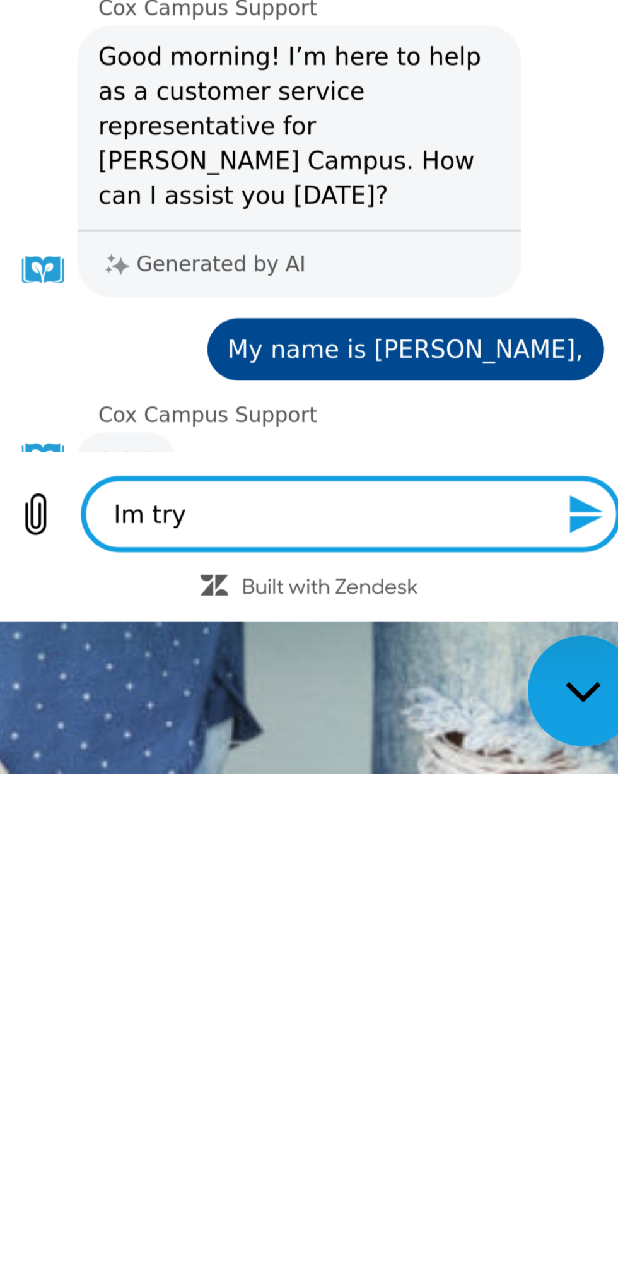
type textarea "Im tryi"
type textarea "x"
type textarea "Im tryin"
type textarea "x"
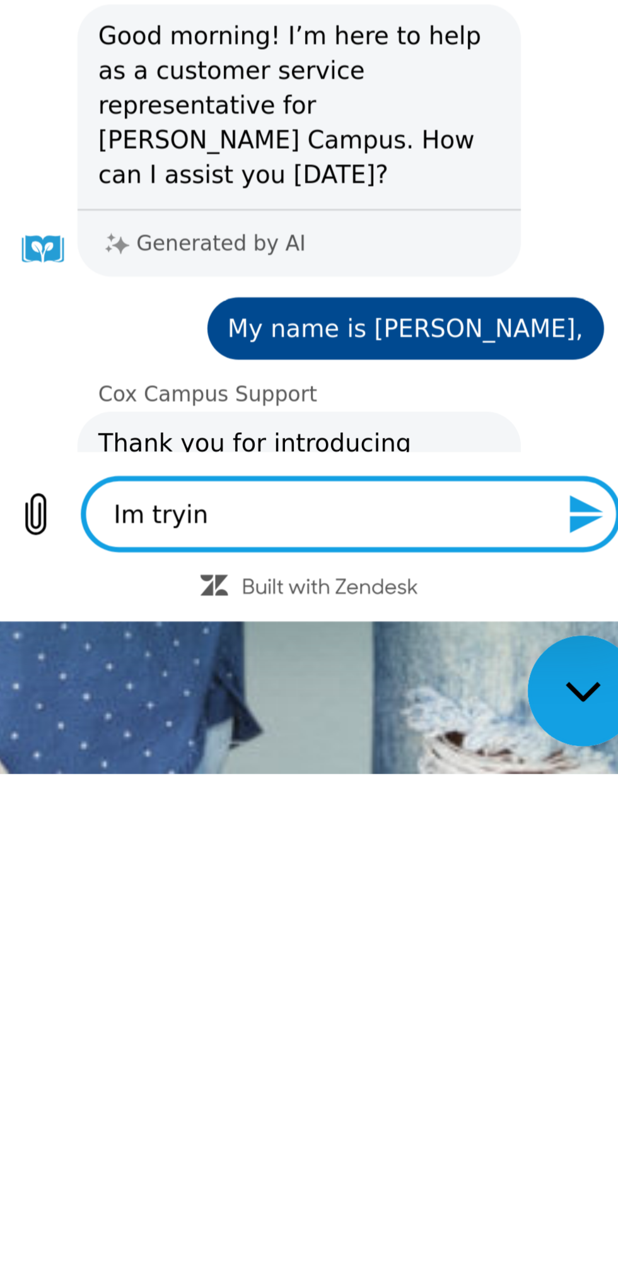
type textarea "Im trying"
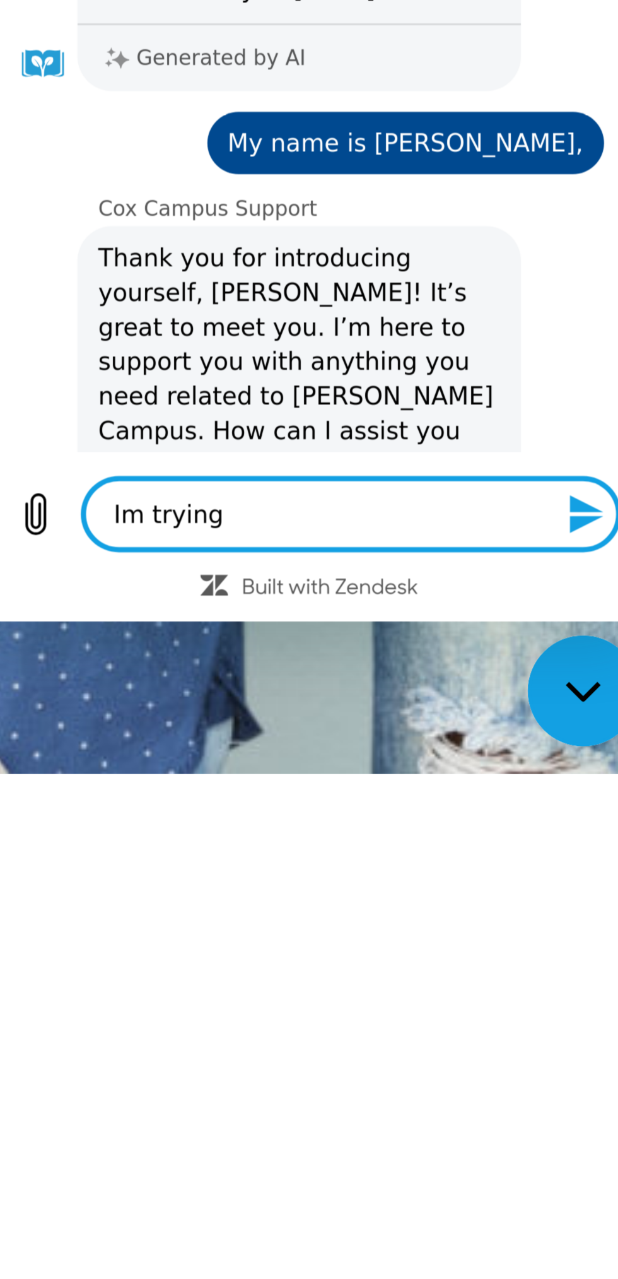
type textarea "x"
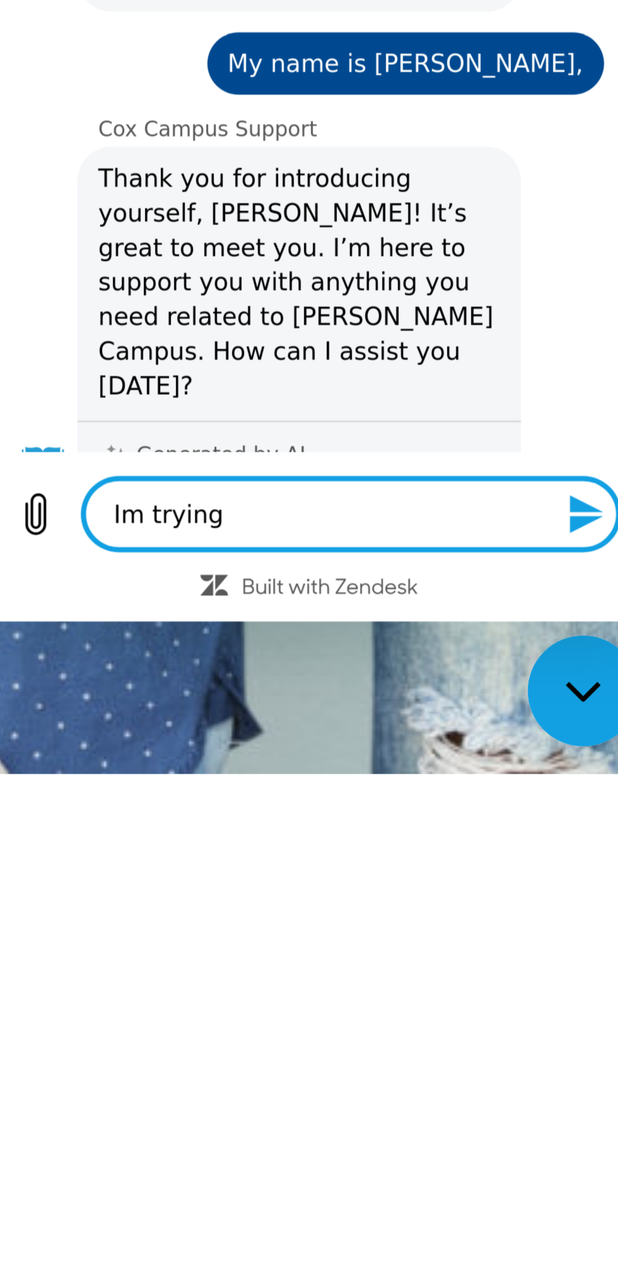
type textarea "Im trying"
type textarea "x"
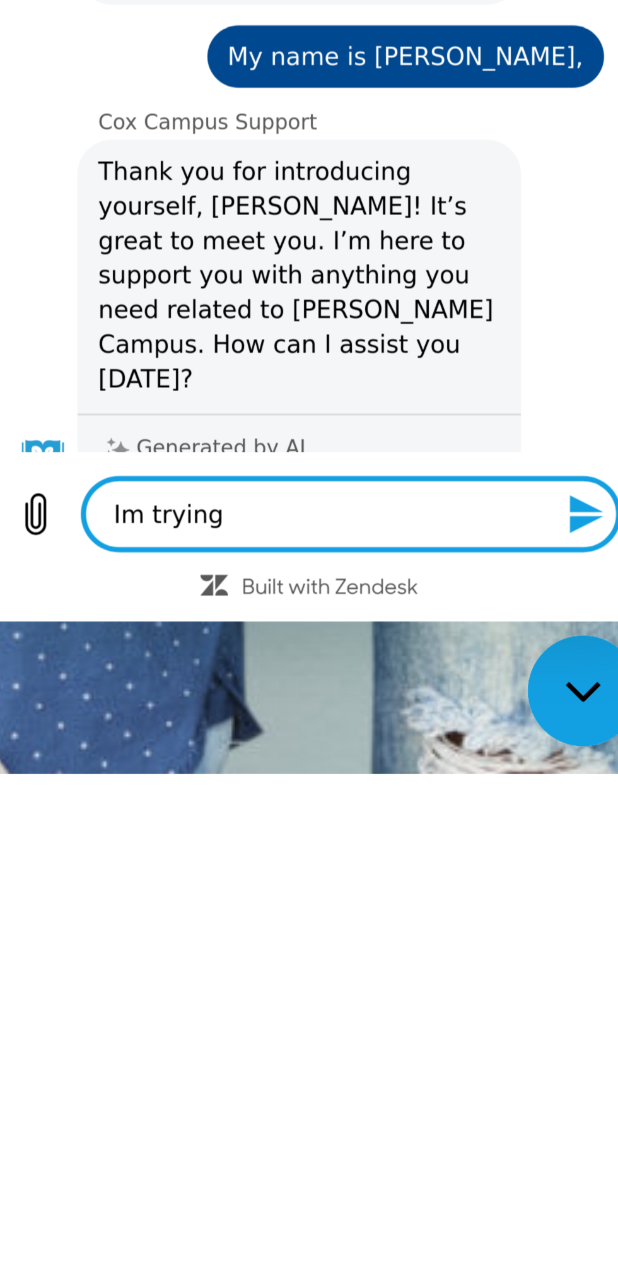
type textarea "Im trying t"
type textarea "x"
type textarea "Im trying to"
type textarea "x"
type textarea "Im trying to"
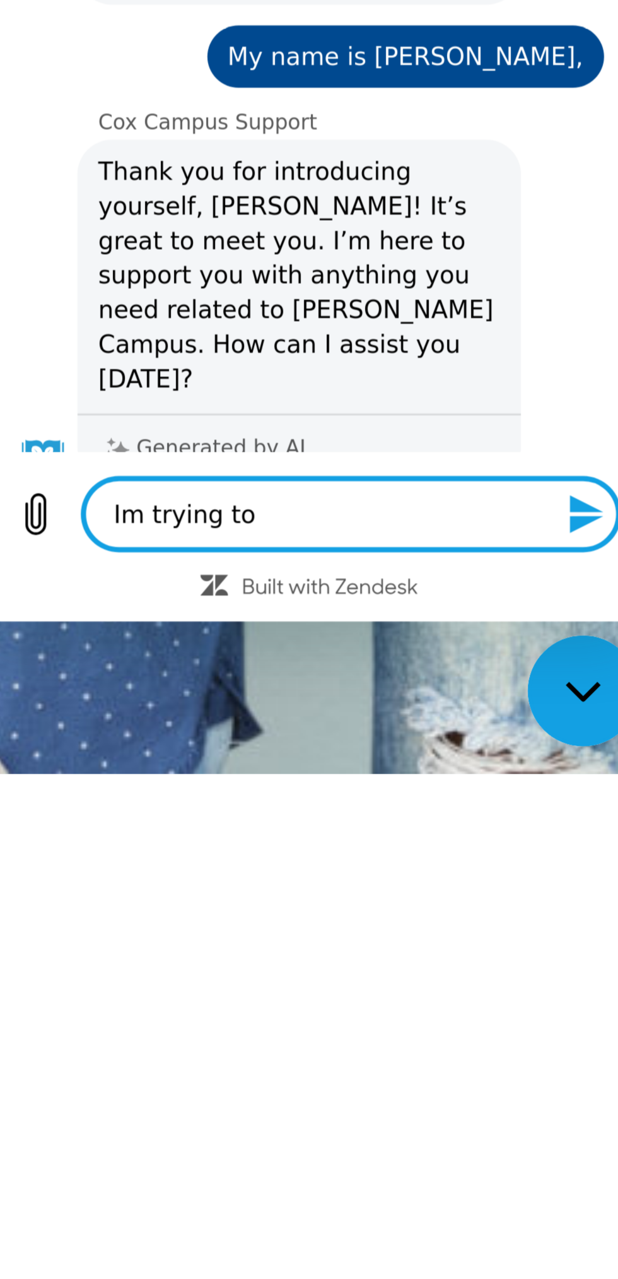
type textarea "x"
type textarea "Im trying to l"
type textarea "x"
type textarea "Im trying to lo"
type textarea "x"
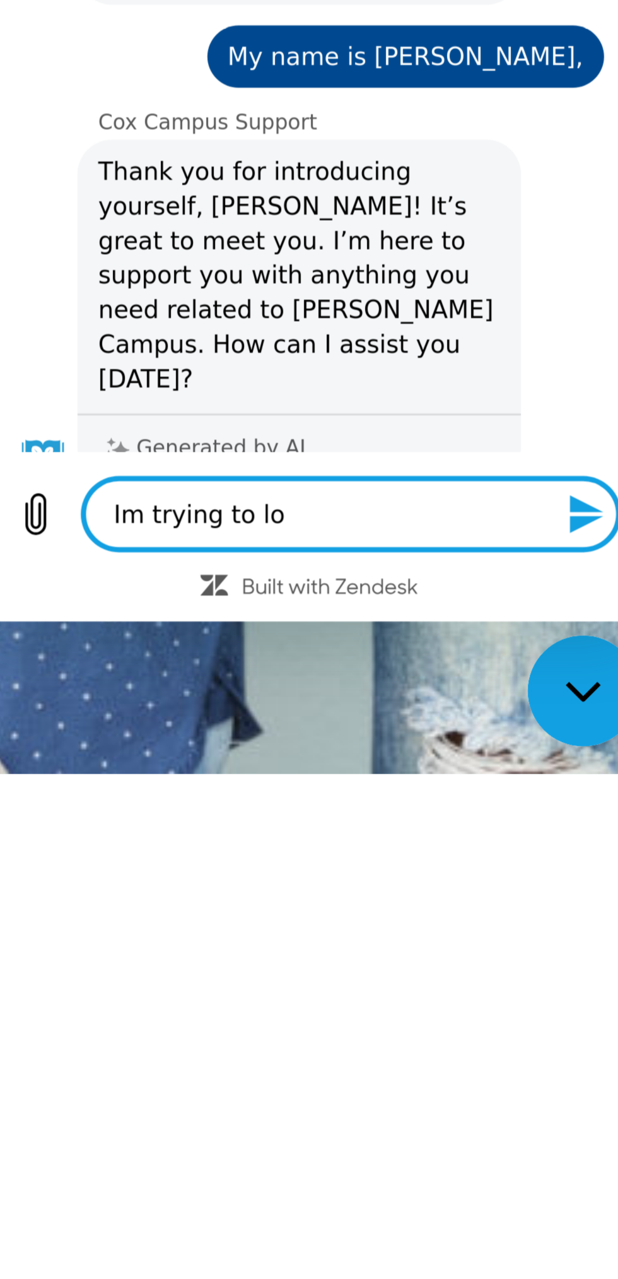
type textarea "Im trying to log"
type textarea "x"
type textarea "Im trying to log"
type textarea "x"
type textarea "Im trying to log i"
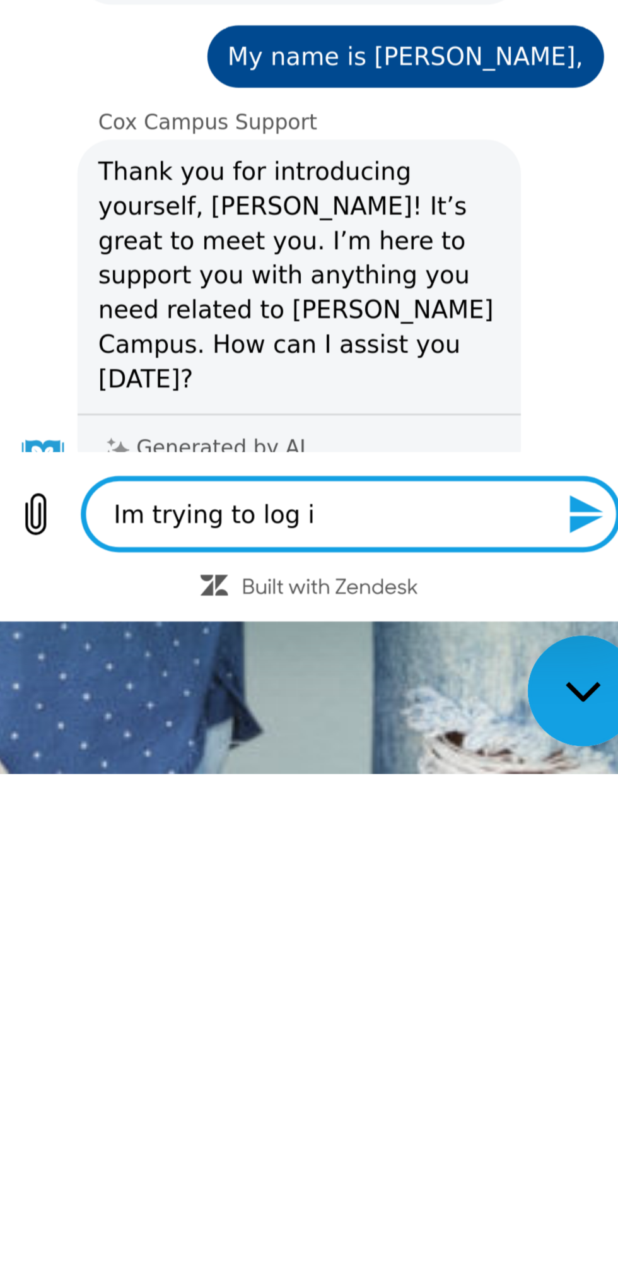
type textarea "x"
type textarea "Im trying to log in"
type textarea "x"
type textarea "Im trying to log int"
type textarea "x"
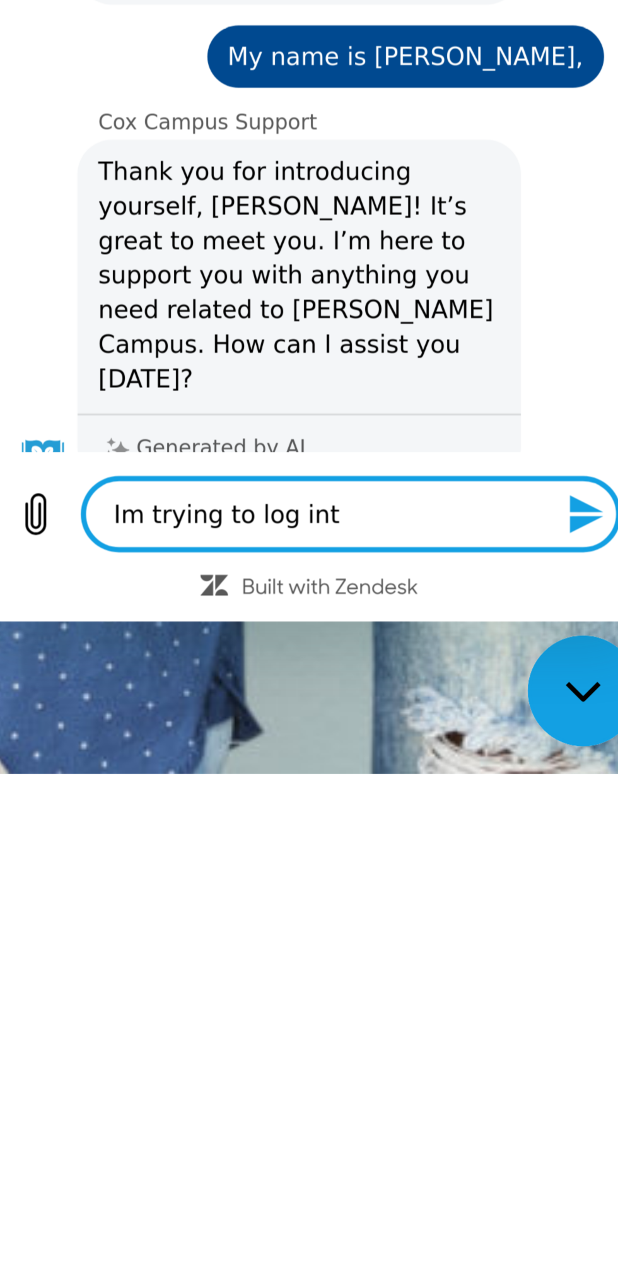
type textarea "Im trying to log into"
type textarea "x"
type textarea "Im trying to log into"
type textarea "x"
type textarea "Im trying to log into m"
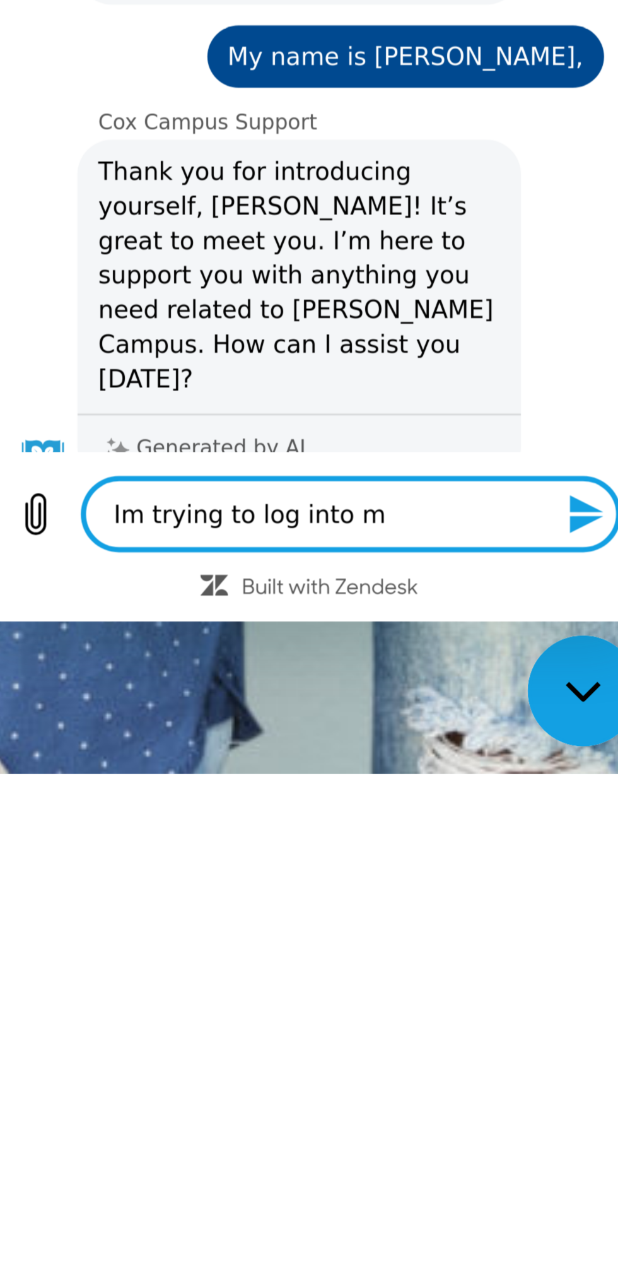
type textarea "x"
type textarea "Im trying to log into my"
type textarea "x"
type textarea "Im trying to log into my"
type textarea "x"
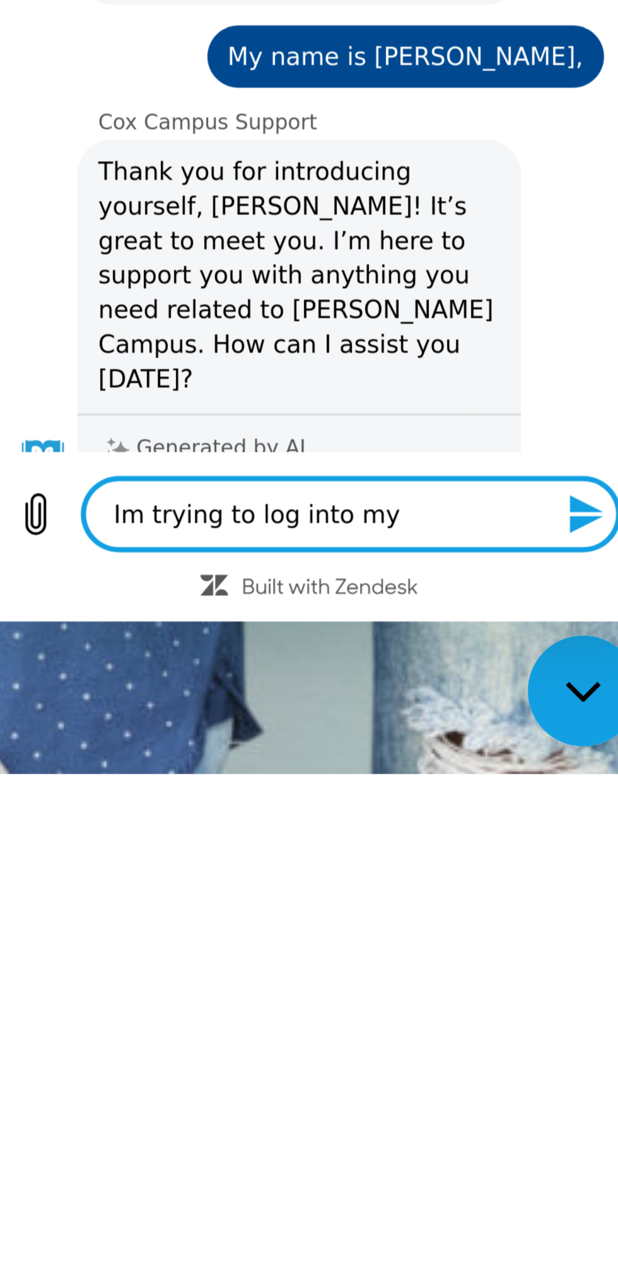
type textarea "Im trying to log into my a"
type textarea "x"
type textarea "Im trying to log into my ac"
type textarea "x"
type textarea "Im trying to log into my acv"
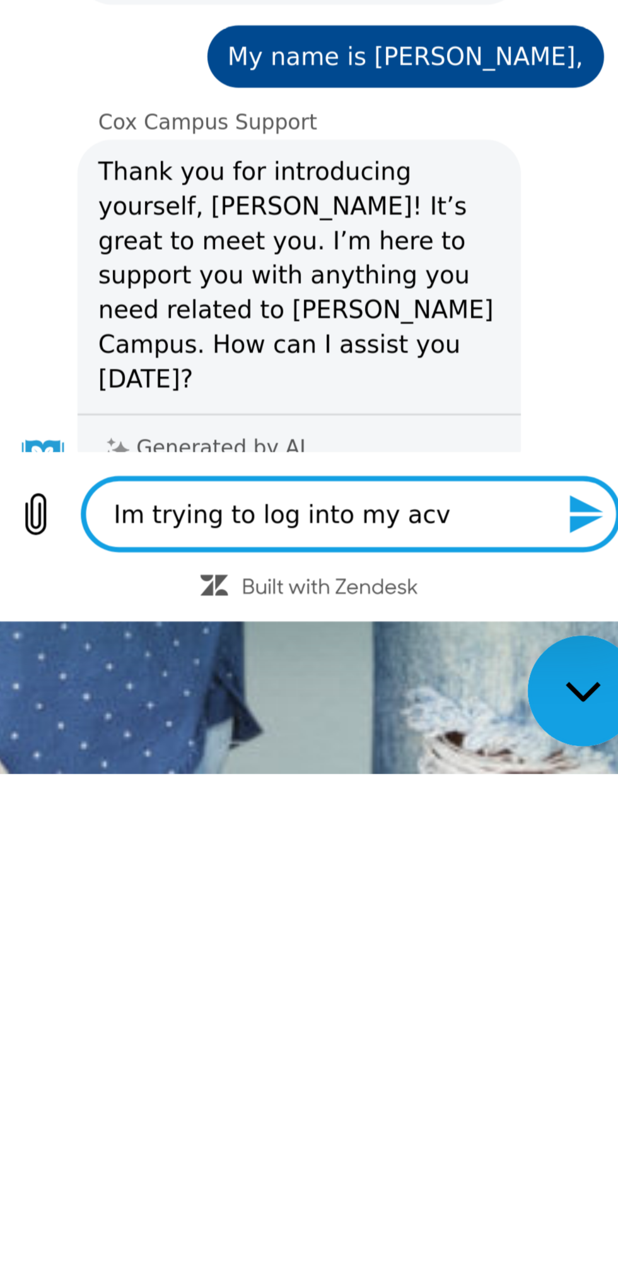
type textarea "x"
type textarea "Im trying to log into my acvo"
type textarea "x"
type textarea "Im trying to log into my acvou"
type textarea "x"
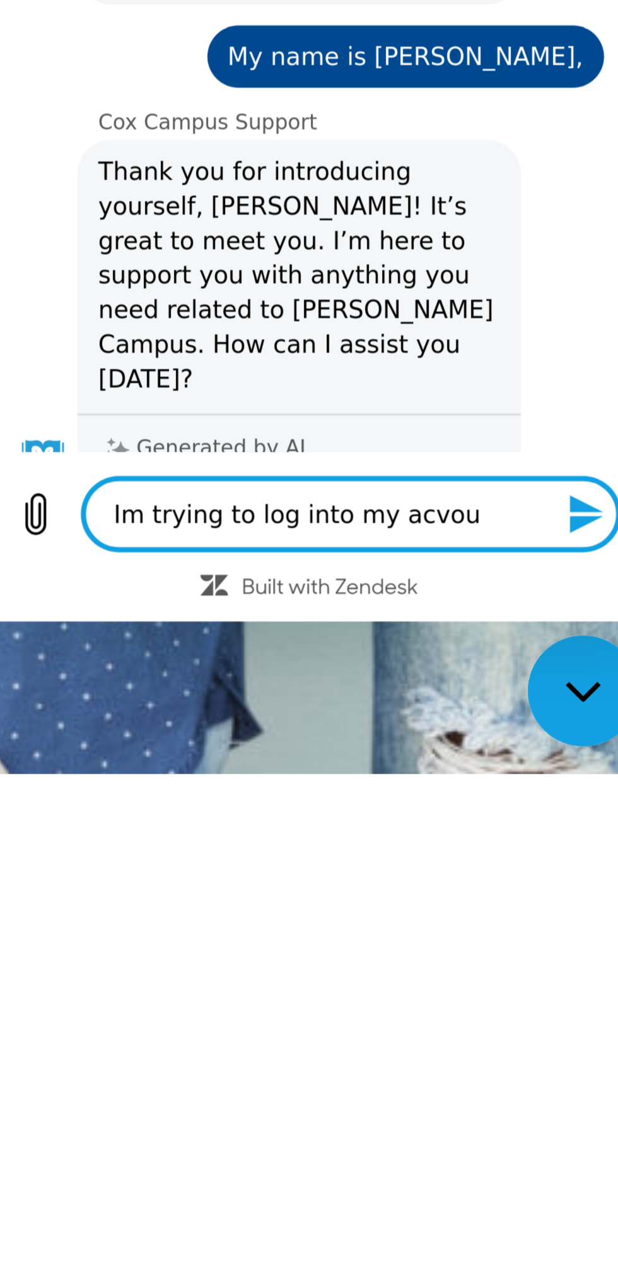
type textarea "Im trying to log into my acvoun"
type textarea "x"
type textarea "Im trying to log into my account"
type textarea "x"
type textarea "Im trying to log into my account"
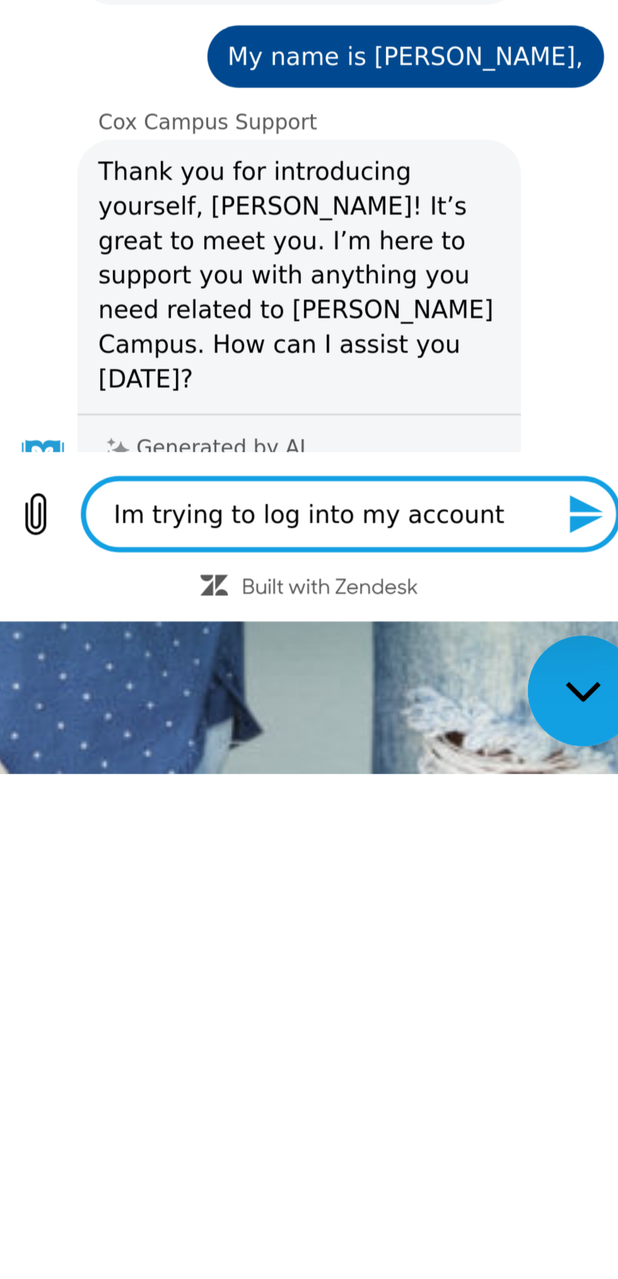
type textarea "x"
type textarea "Im trying to log into my account a"
type textarea "x"
type textarea "Im trying to log into my account an"
type textarea "x"
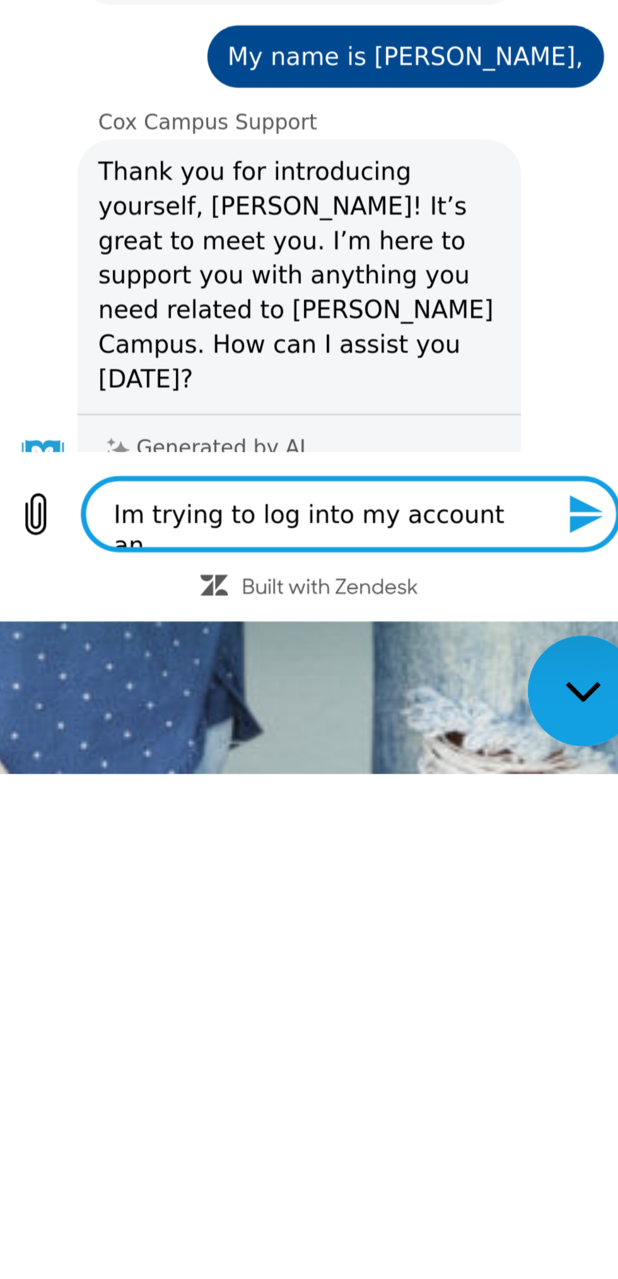
type textarea "Im trying to log into my account and"
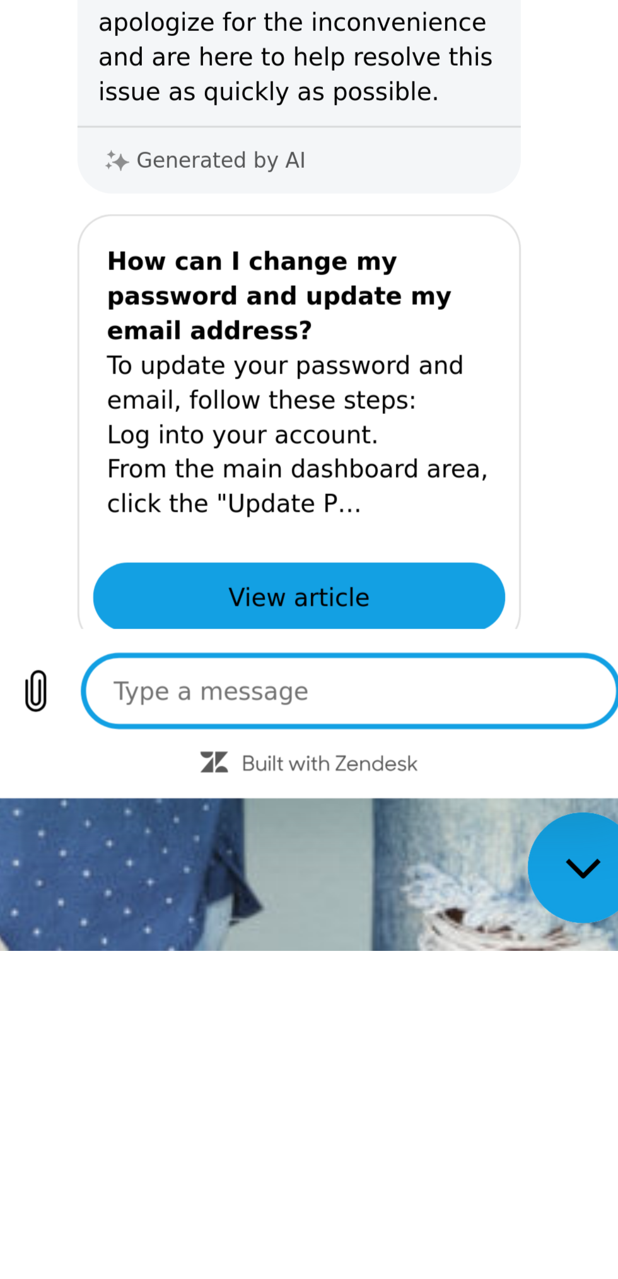
scroll to position [559, 0]
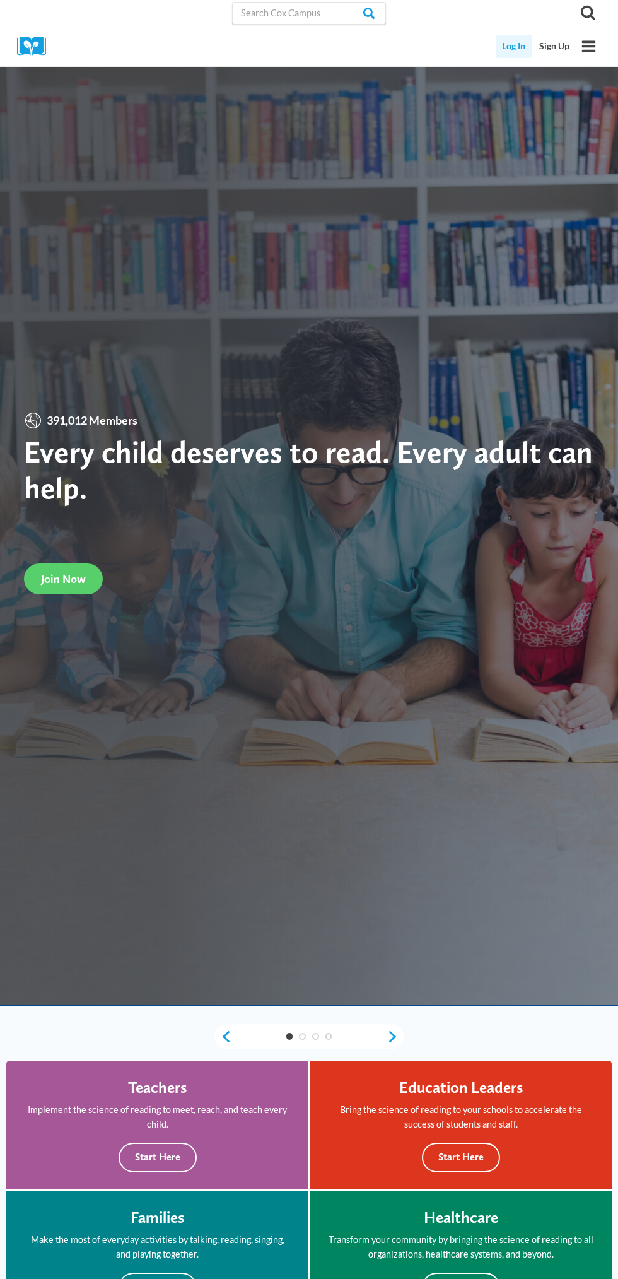
click at [520, 44] on link "Log In" at bounding box center [514, 46] width 37 height 23
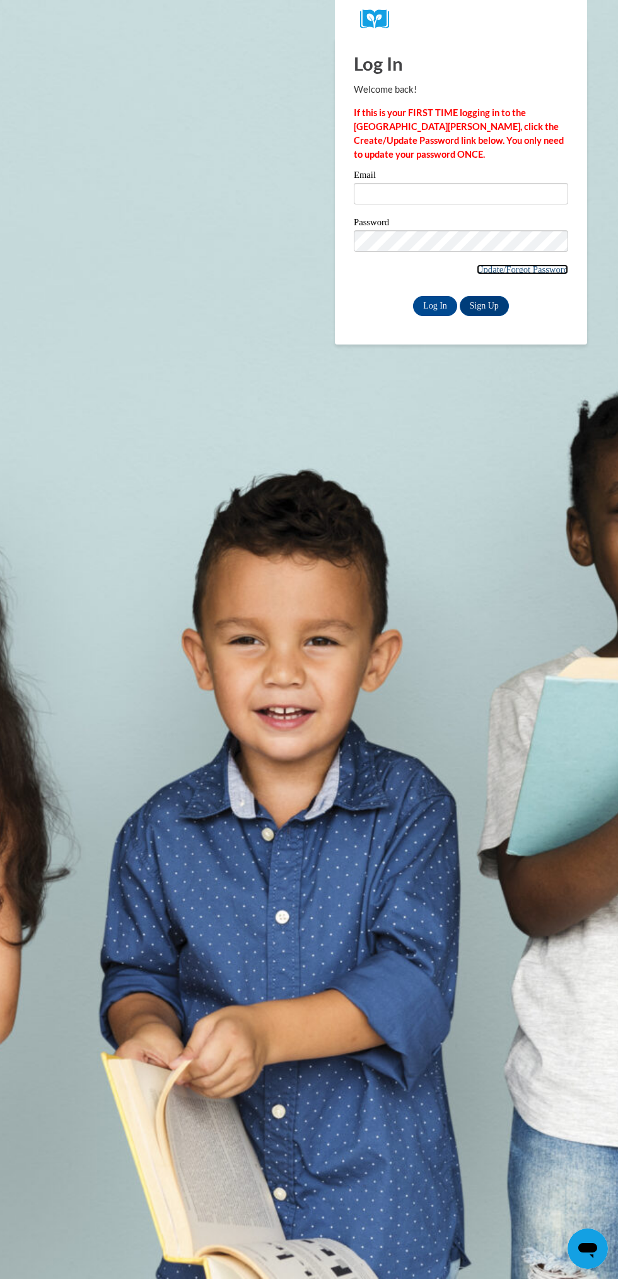
click at [495, 269] on link "Update/Forgot Password" at bounding box center [522, 269] width 91 height 10
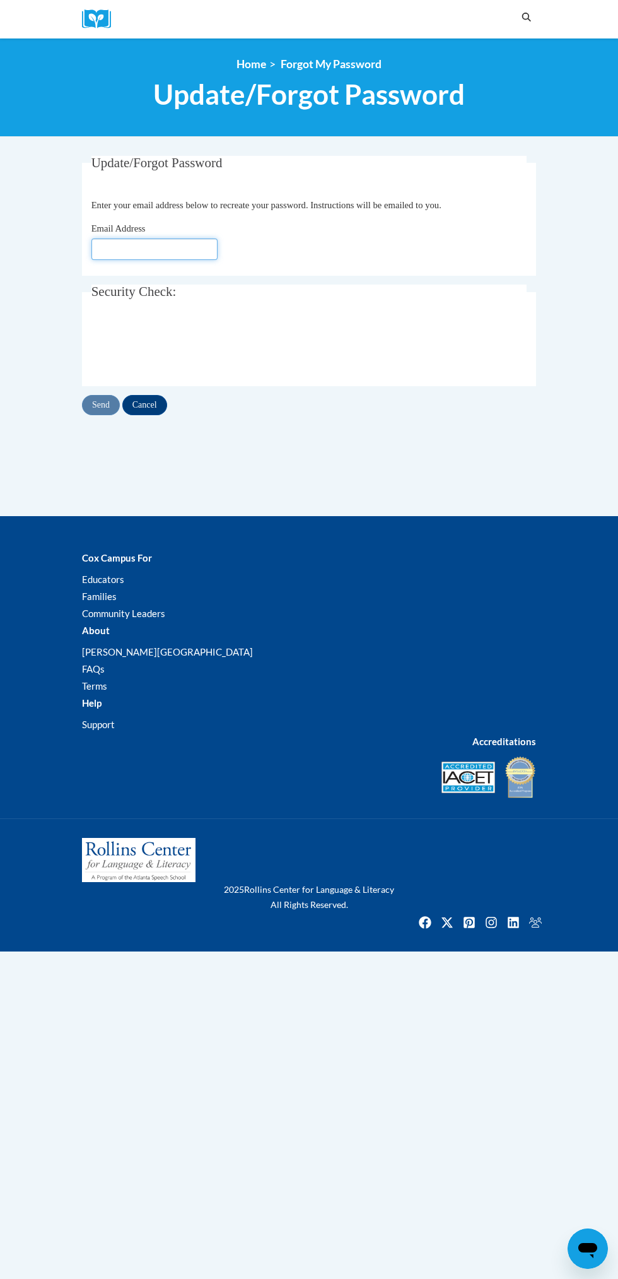
click at [218, 238] on input "Email Address" at bounding box center [154, 248] width 126 height 21
type input "s.archer95@yahoo.com"
click at [120, 395] on input "Send" at bounding box center [101, 405] width 38 height 20
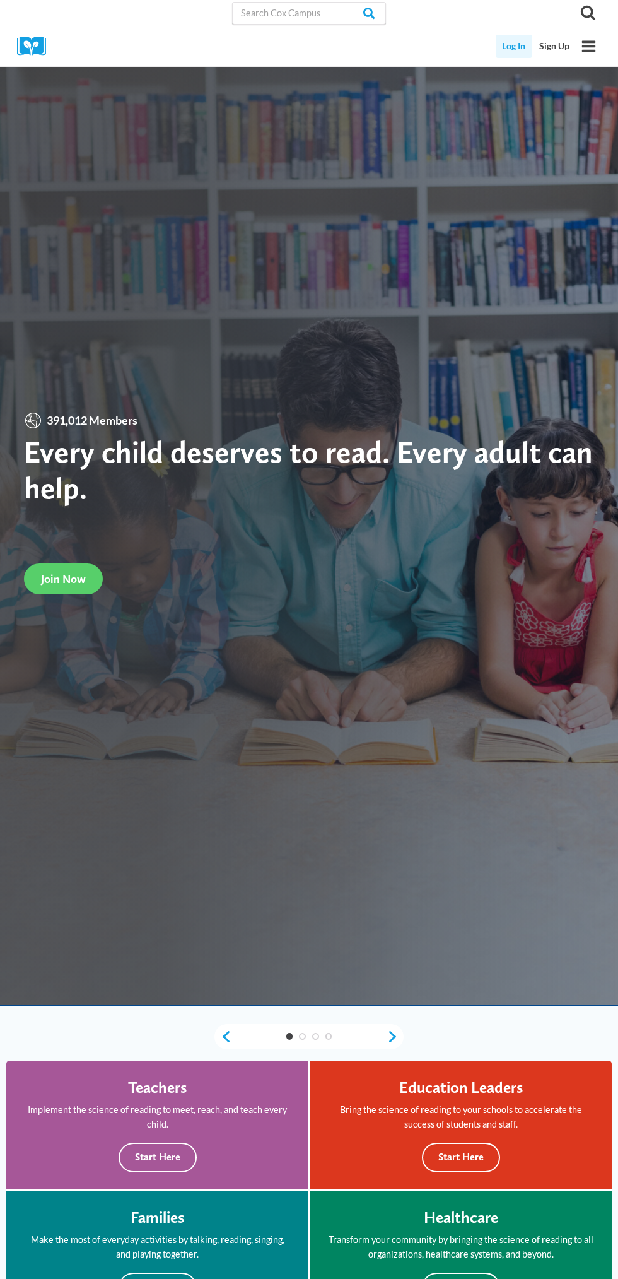
click at [517, 46] on link "Log In" at bounding box center [514, 46] width 37 height 23
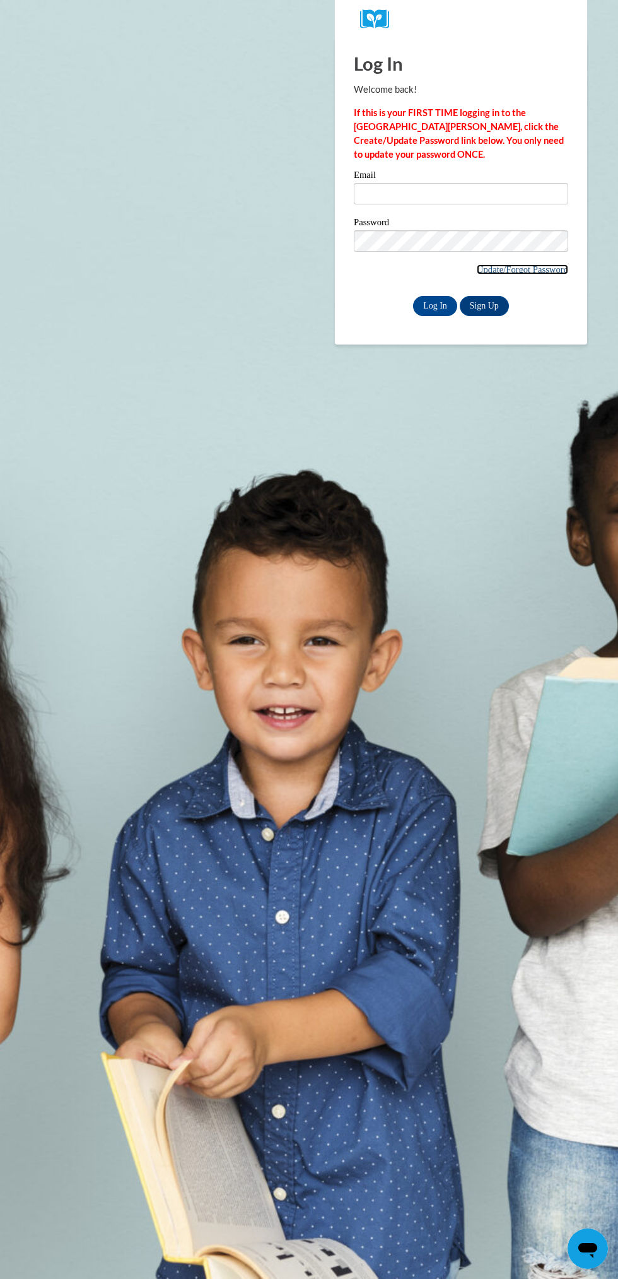
click at [528, 268] on link "Update/Forgot Password" at bounding box center [522, 269] width 91 height 10
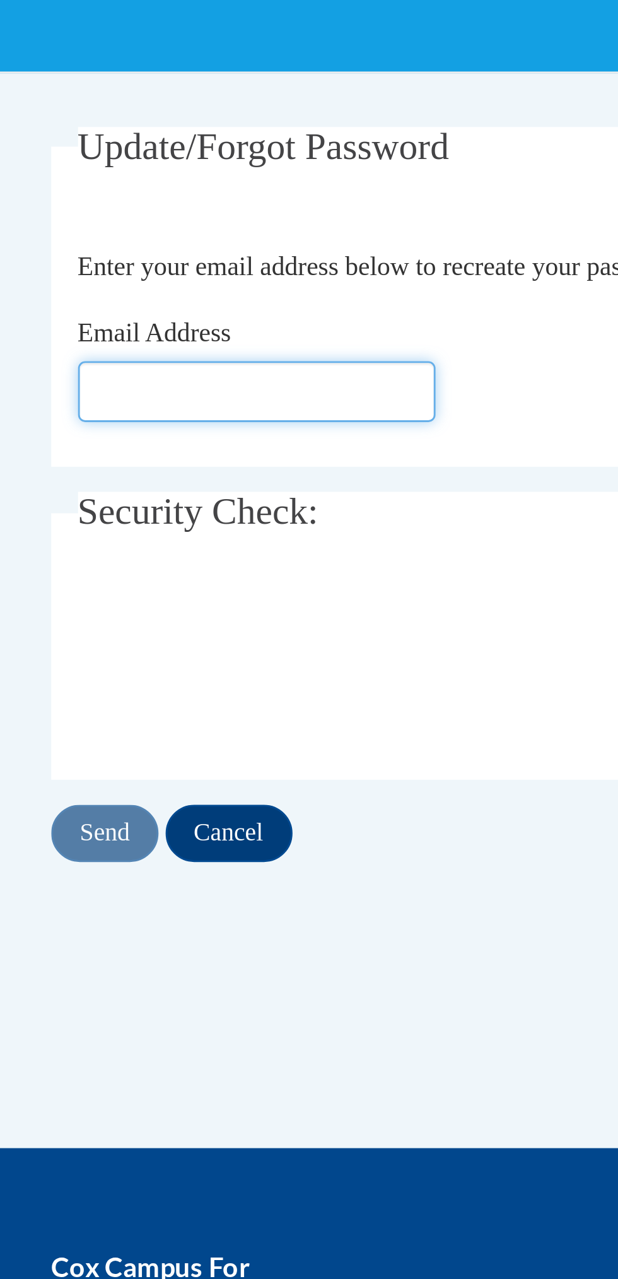
click at [182, 238] on input "Email Address" at bounding box center [154, 248] width 126 height 21
click at [167, 238] on input "Email Address" at bounding box center [154, 248] width 126 height 21
type input "S"
type input "A"
type input "[EMAIL_ADDRESS][DOMAIN_NAME]"
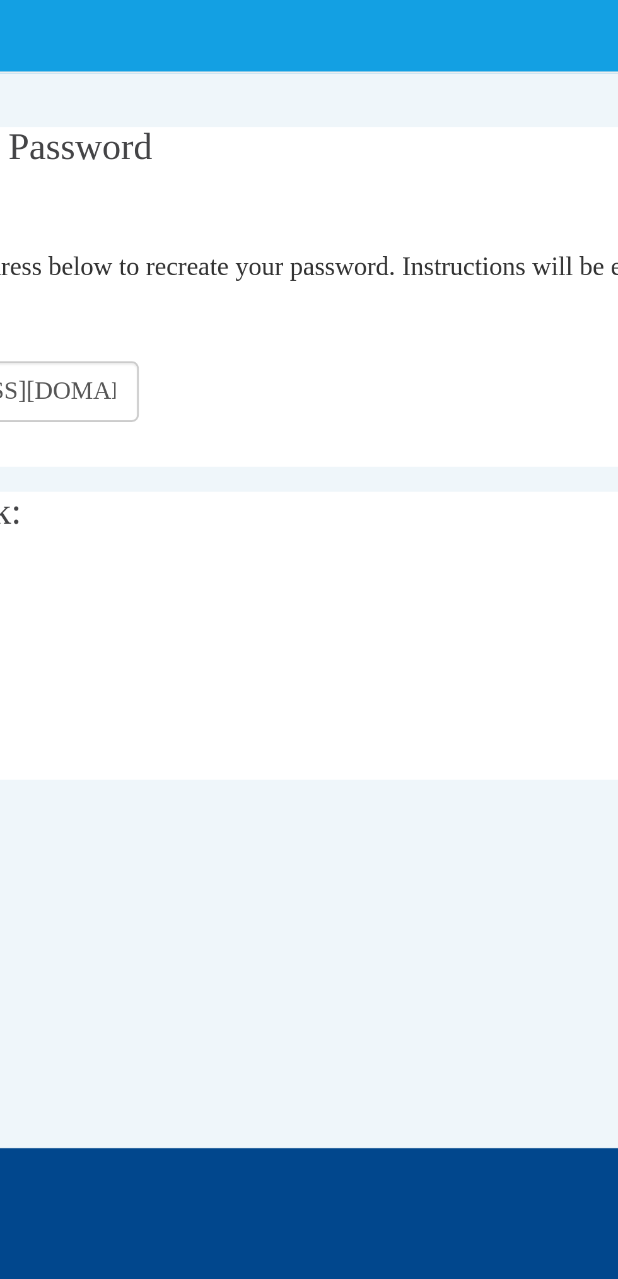
click at [120, 395] on input "Send" at bounding box center [101, 405] width 38 height 20
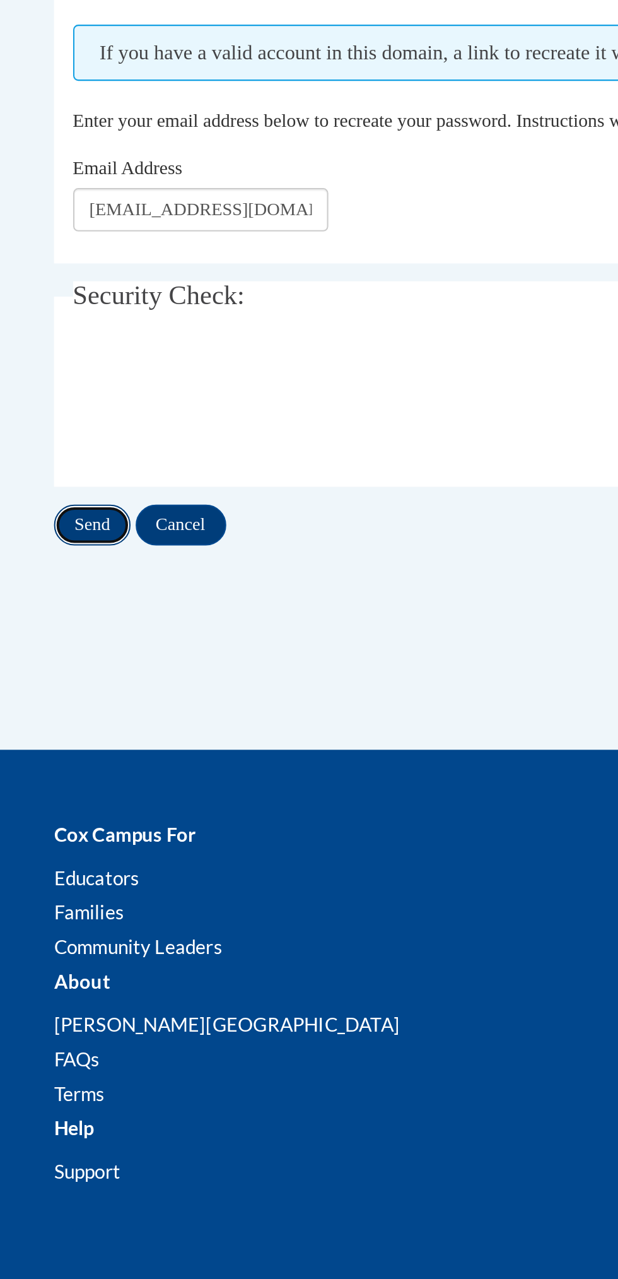
click at [120, 429] on input "Send" at bounding box center [101, 439] width 38 height 20
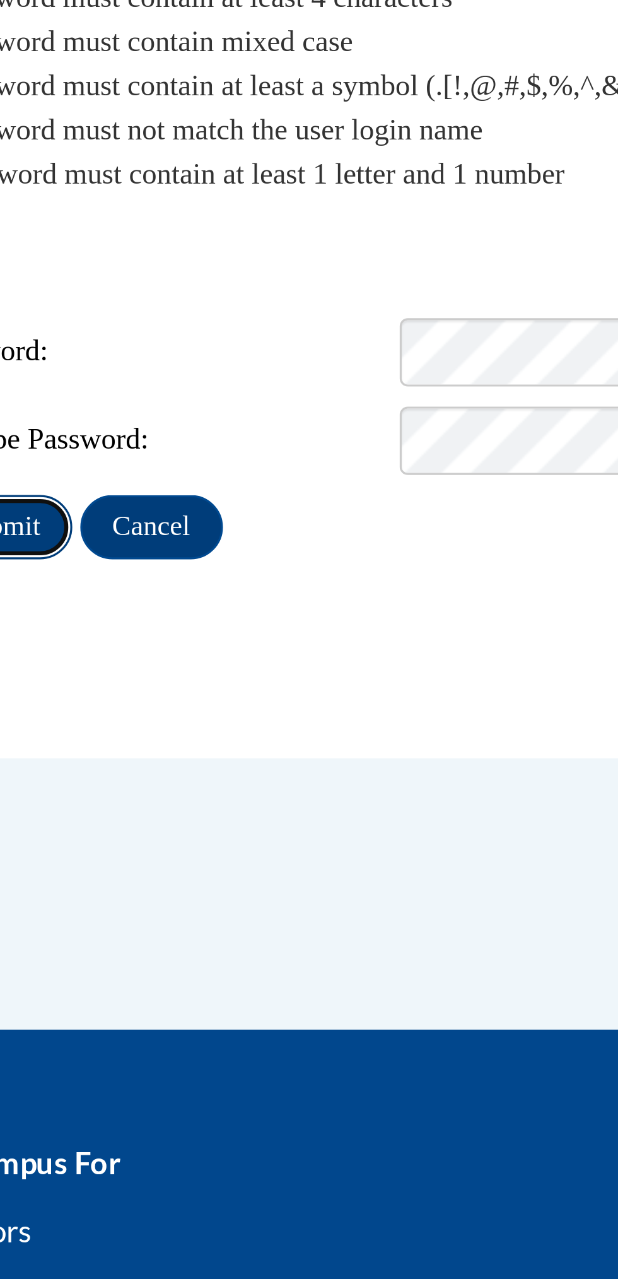
click at [137, 372] on input "Submit" at bounding box center [113, 361] width 45 height 20
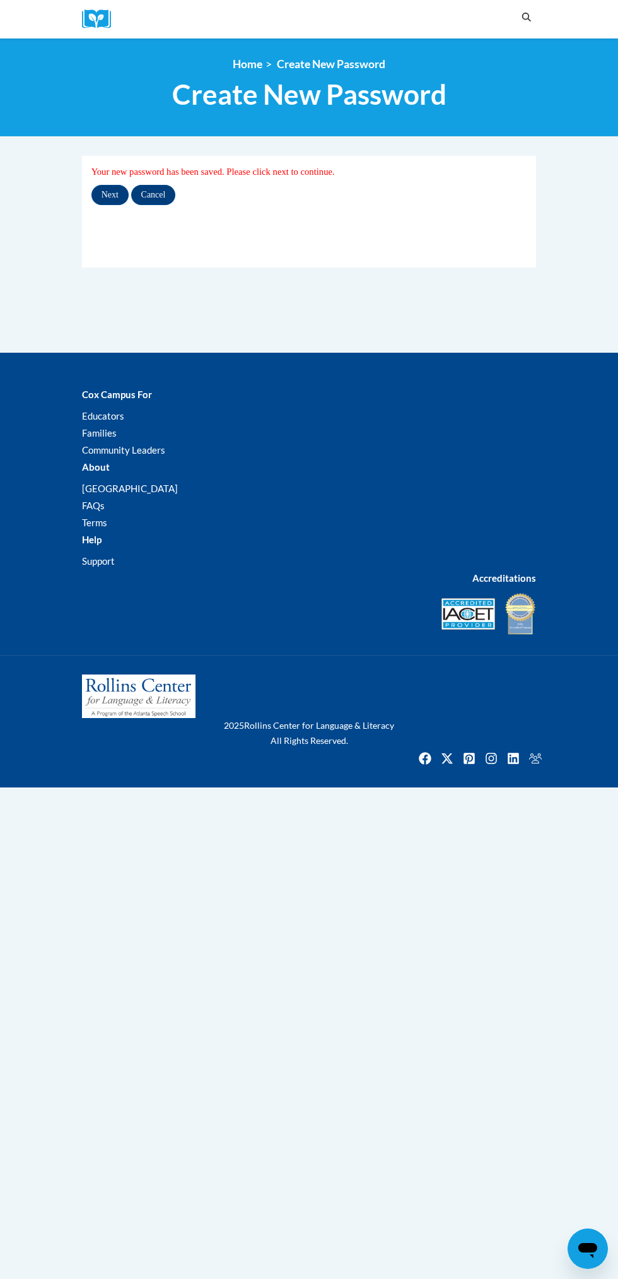
click at [385, 467] on p "About" at bounding box center [309, 466] width 454 height 15
click at [399, 446] on li "Community Leaders" at bounding box center [309, 449] width 454 height 15
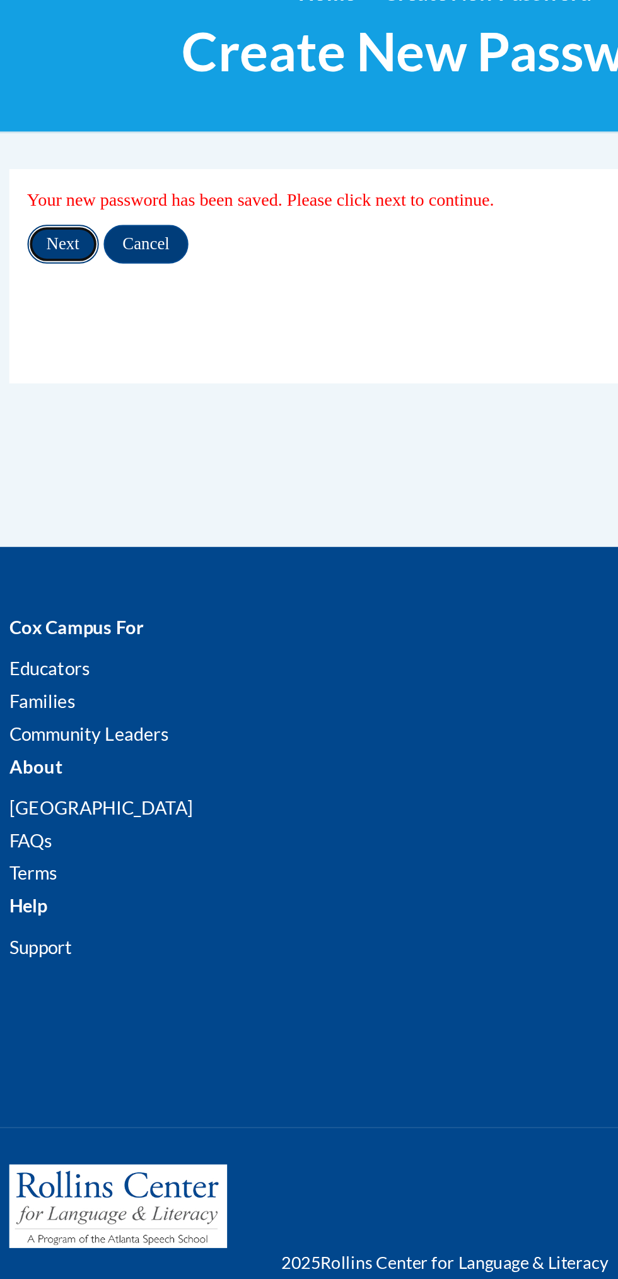
click at [129, 193] on input "Next" at bounding box center [109, 195] width 37 height 20
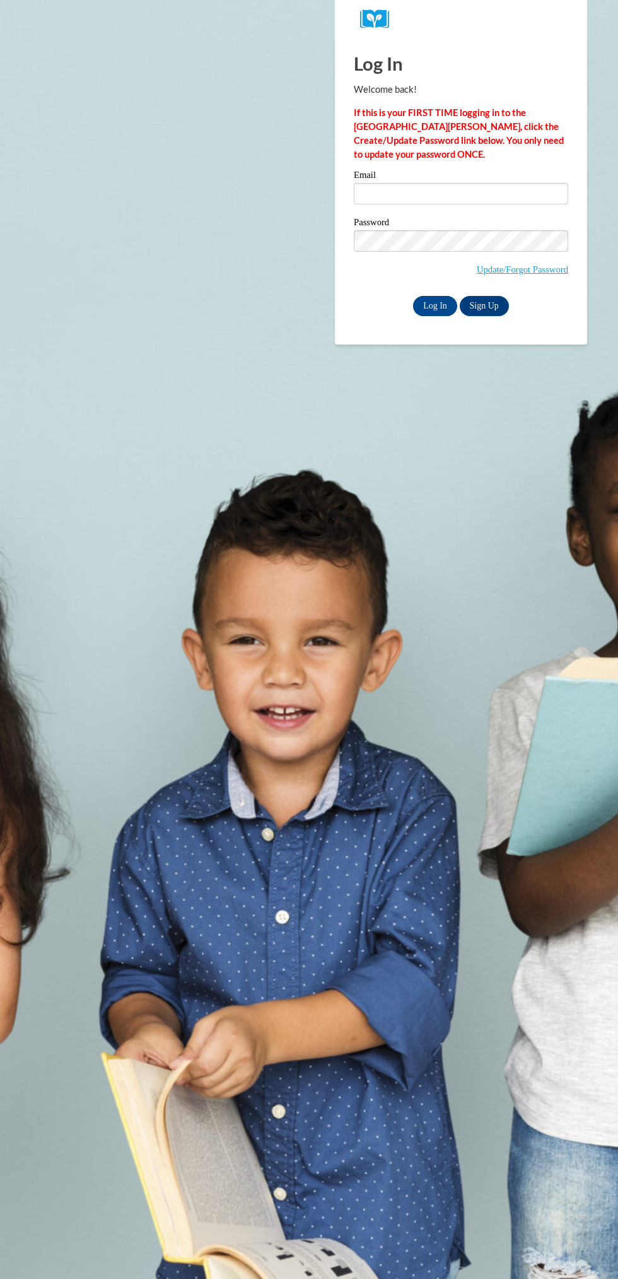
click at [430, 182] on label "Email" at bounding box center [461, 176] width 215 height 13
click at [430, 183] on input "Email" at bounding box center [461, 193] width 215 height 21
click at [407, 194] on input "Email" at bounding box center [461, 193] width 215 height 21
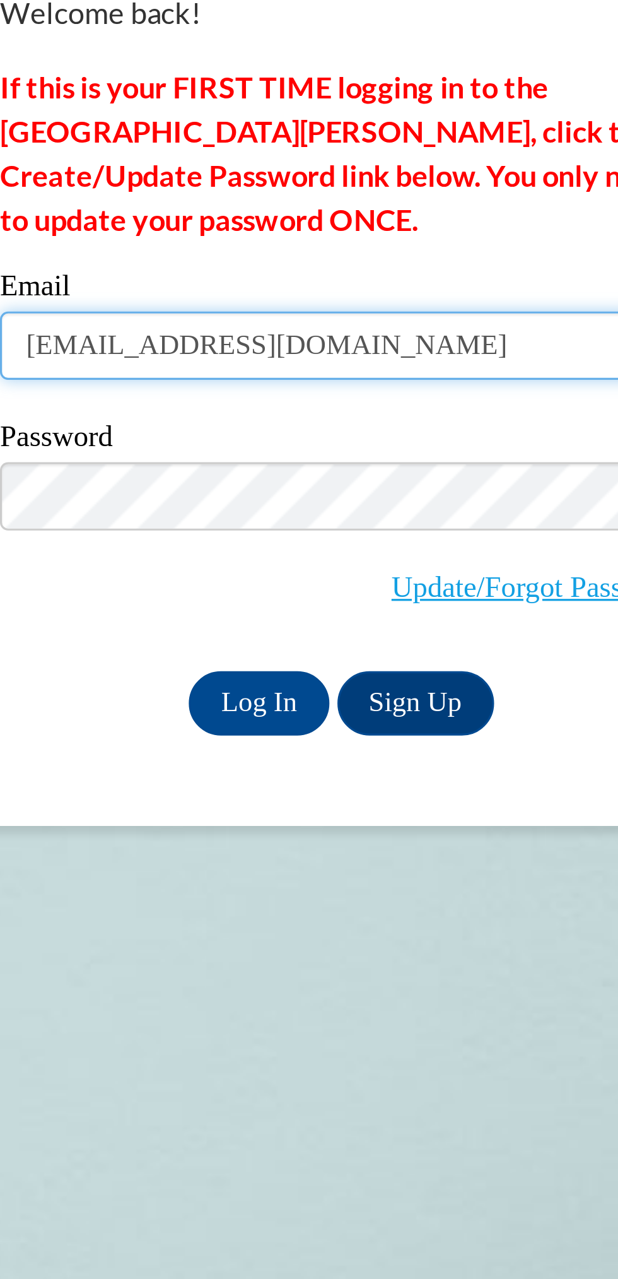
type input "s.archer95@yahoo.com"
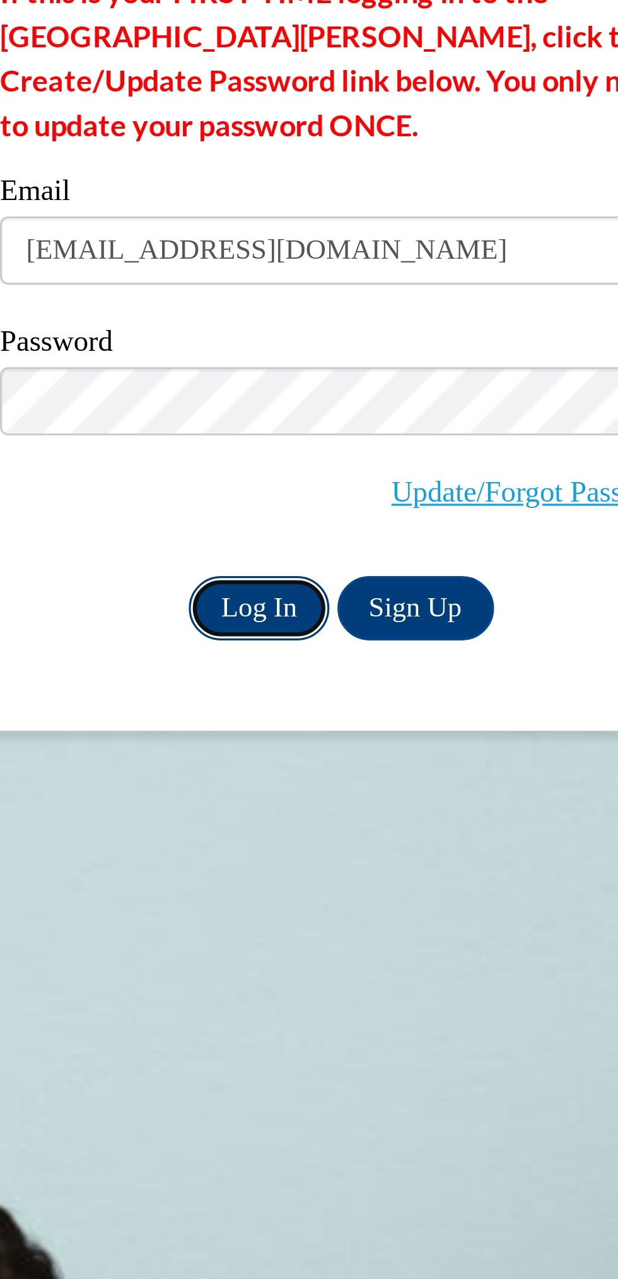
click at [437, 306] on input "Log In" at bounding box center [435, 306] width 44 height 20
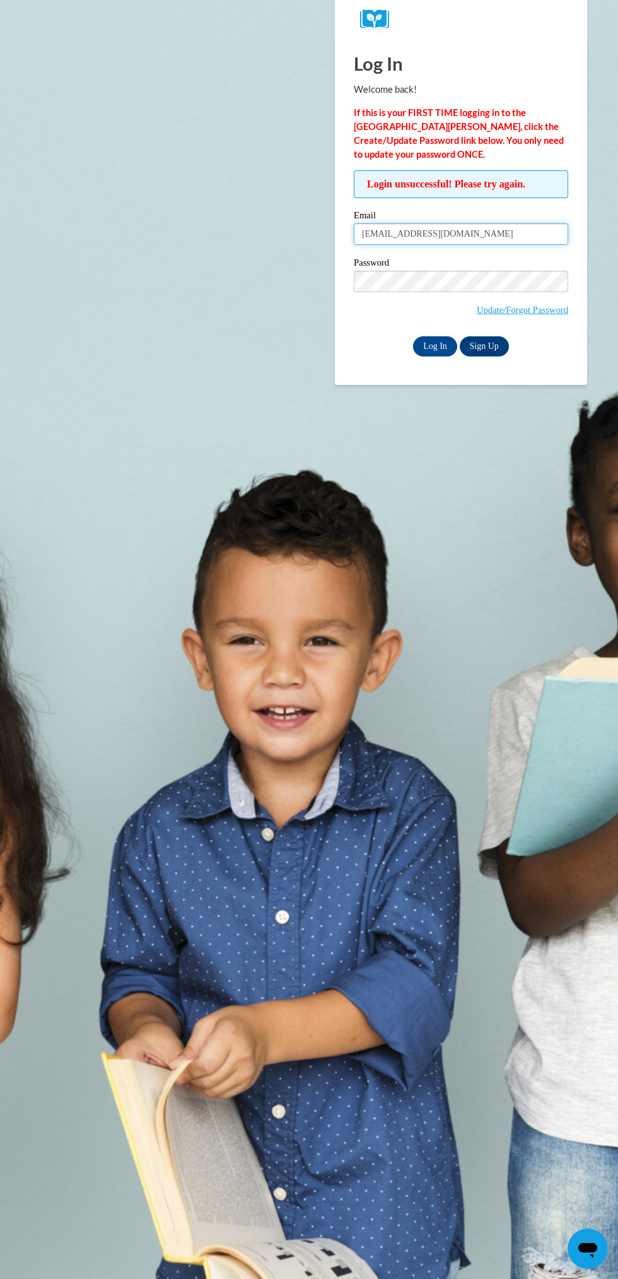
click at [482, 234] on input "s.archer95@yahoo.com" at bounding box center [461, 233] width 215 height 21
click at [481, 235] on input "s.archer95@yahoo.com" at bounding box center [461, 233] width 215 height 21
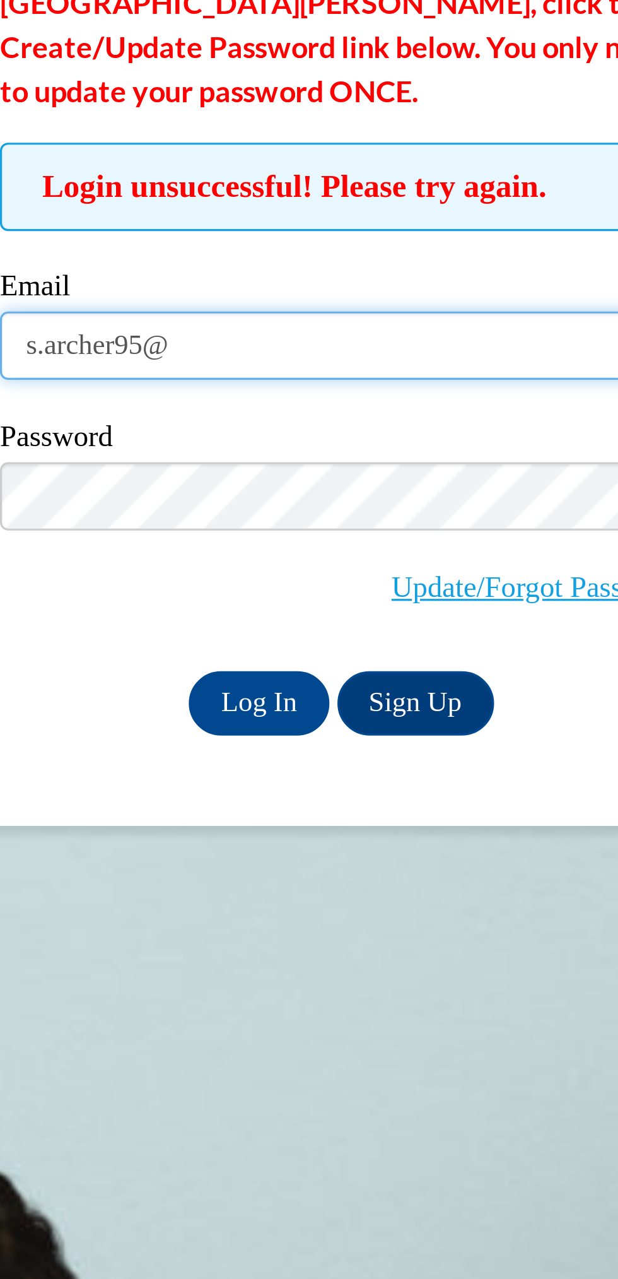
type input "s.archer95"
type input "archers041@gmail.com"
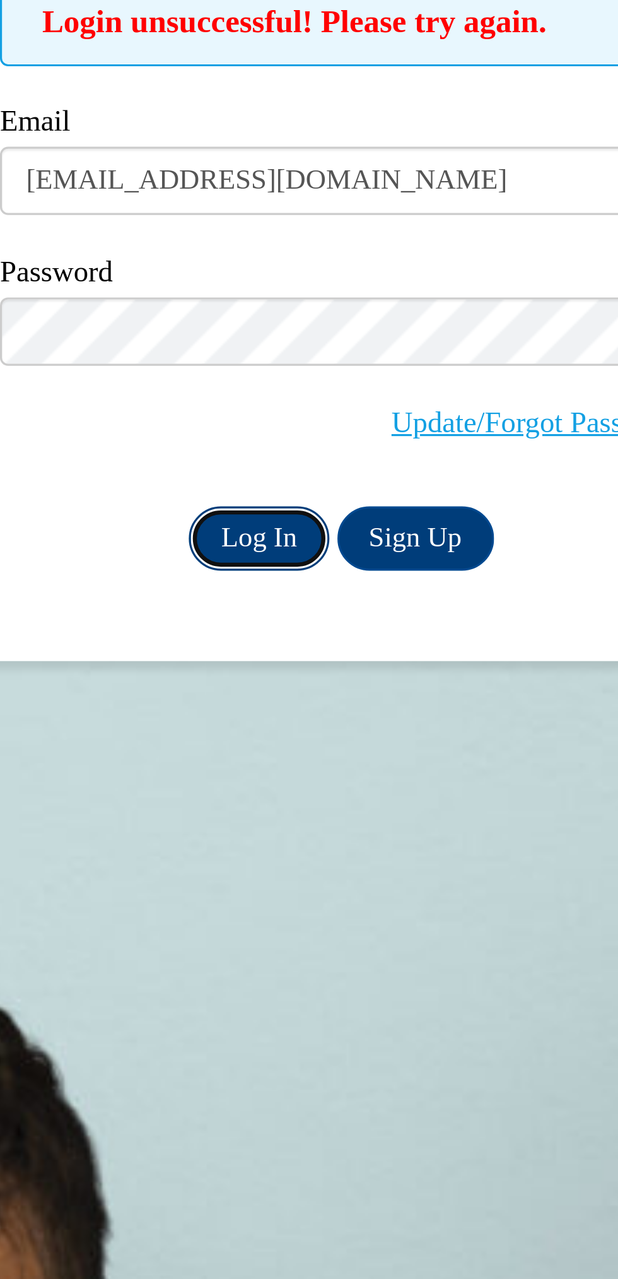
click at [437, 348] on input "Log In" at bounding box center [435, 346] width 44 height 20
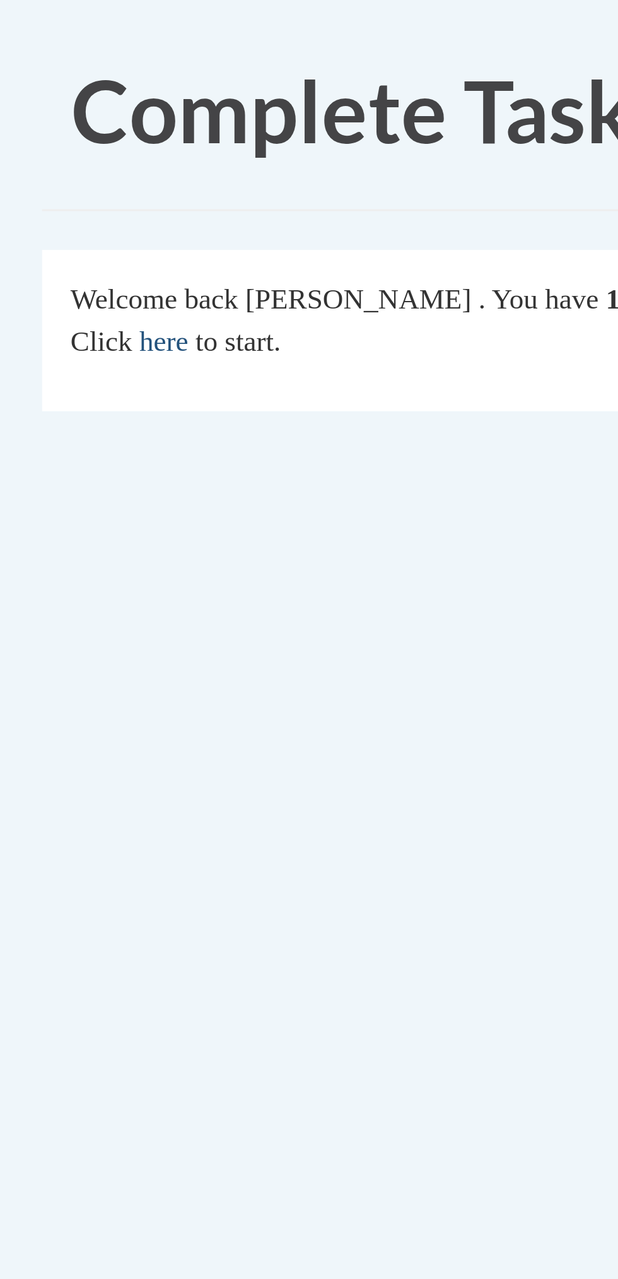
click at [129, 116] on link "here" at bounding box center [122, 116] width 16 height 10
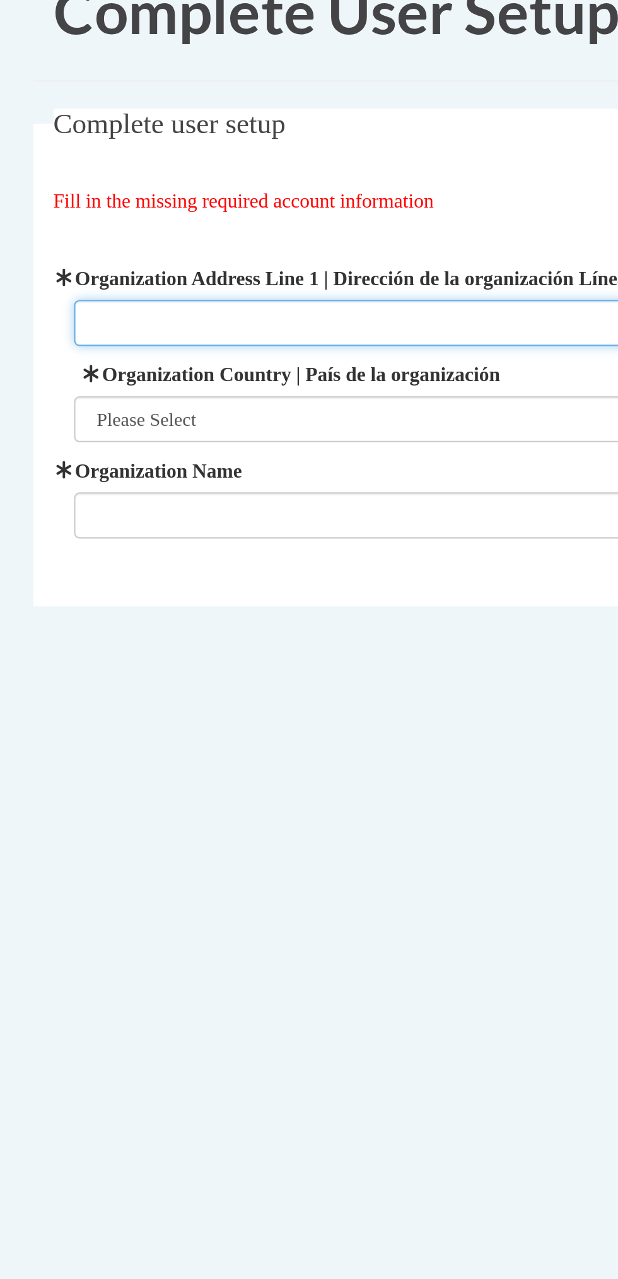
click at [232, 186] on input "Organization Address Line 1 | Dirección de la organización Línea 1" at bounding box center [309, 185] width 417 height 21
type input "[STREET_ADDRESS]"
type input "Primrose School of [GEOGRAPHIC_DATA]"
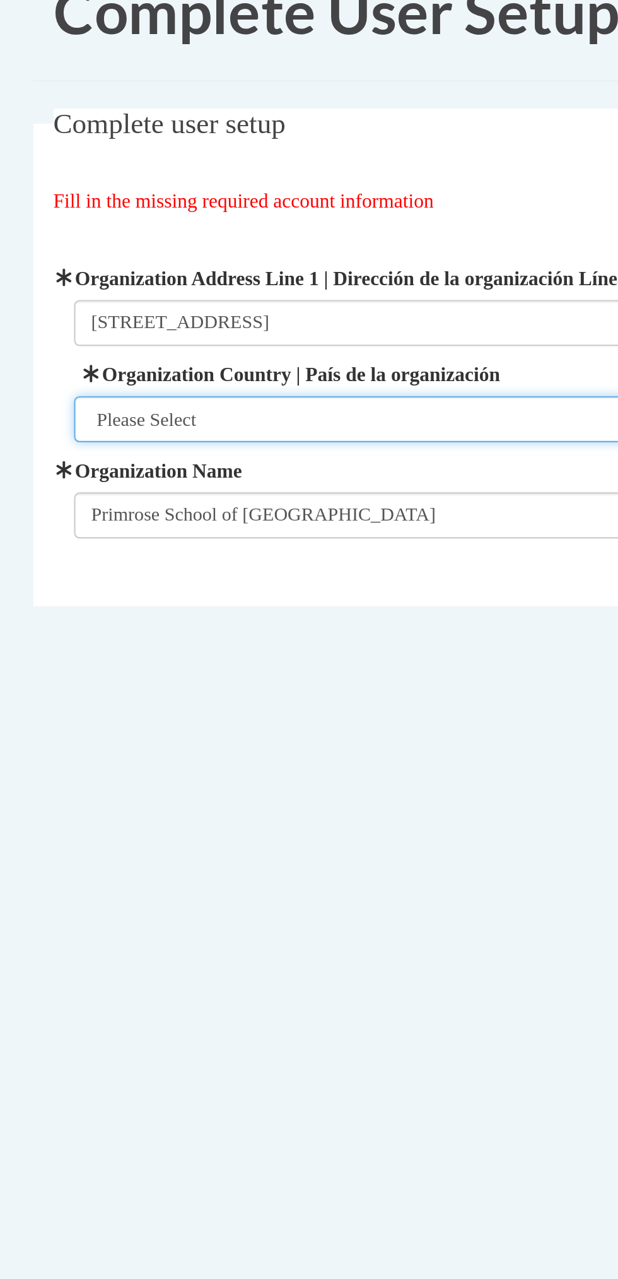
click at [253, 232] on select "Please Select [GEOGRAPHIC_DATA] | [GEOGRAPHIC_DATA] Outside of [GEOGRAPHIC_DATA…" at bounding box center [309, 230] width 417 height 21
select select "ad49bcad-a171-4b2e-b99c-48b446064914"
click at [101, 220] on select "Please Select [GEOGRAPHIC_DATA] | [GEOGRAPHIC_DATA] Outside of [GEOGRAPHIC_DATA…" at bounding box center [309, 230] width 417 height 21
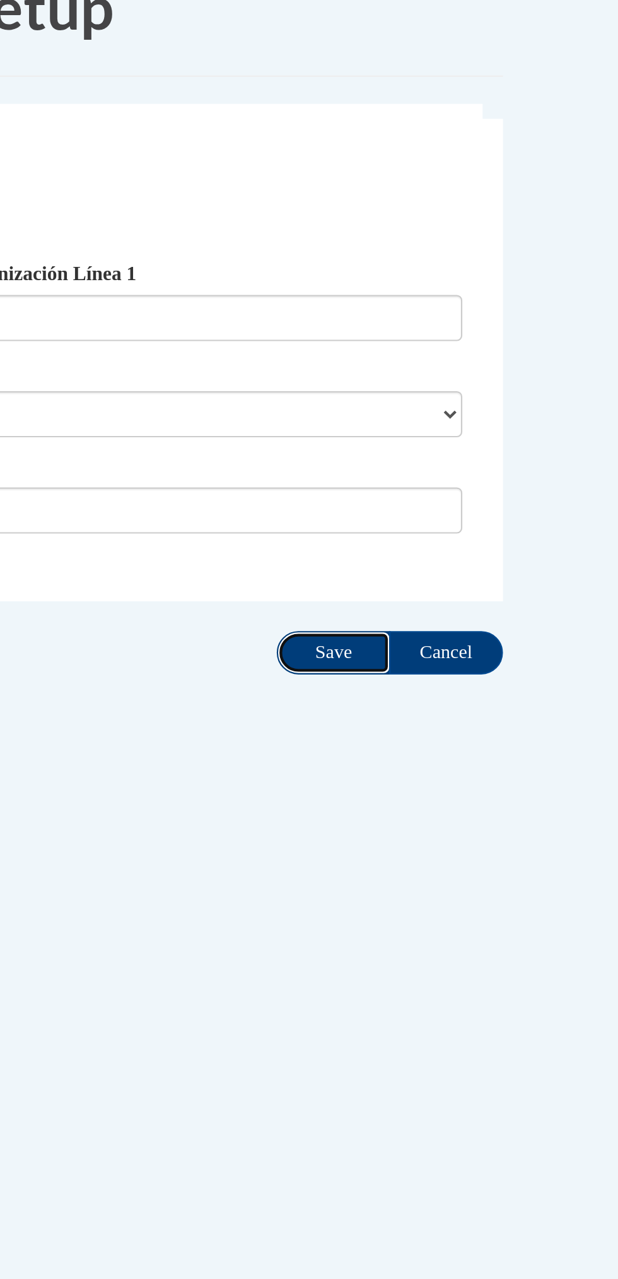
click at [454, 348] on input "Save" at bounding box center [457, 342] width 53 height 20
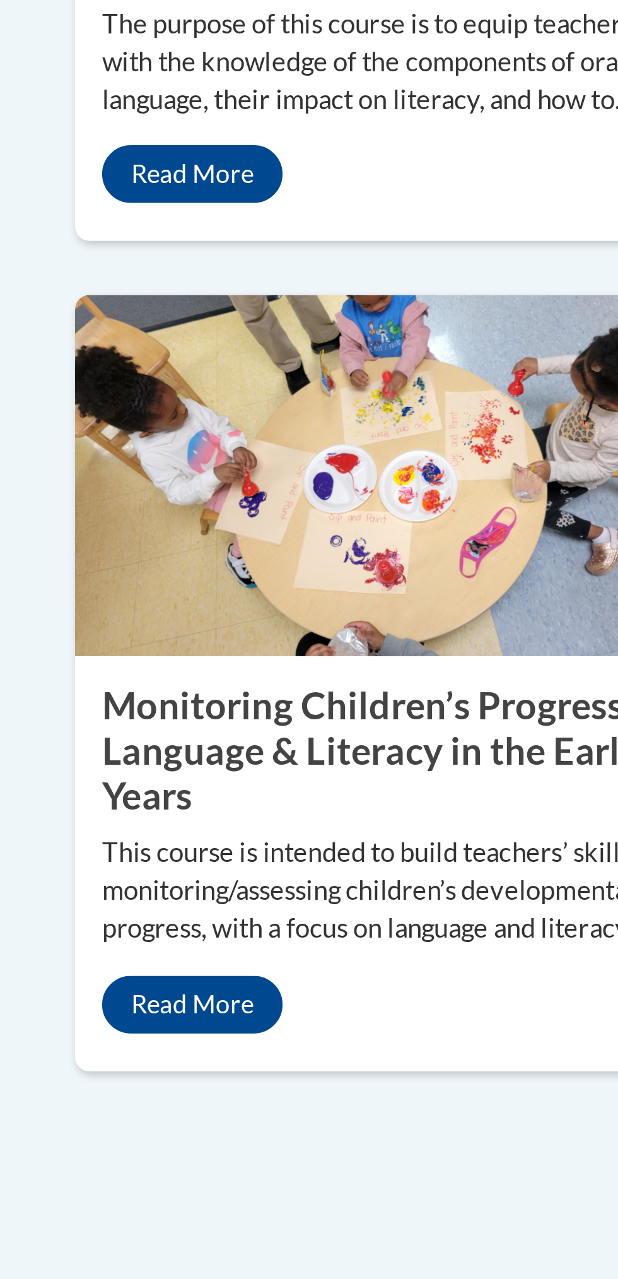
scroll to position [816, 0]
